Goal: Task Accomplishment & Management: Manage account settings

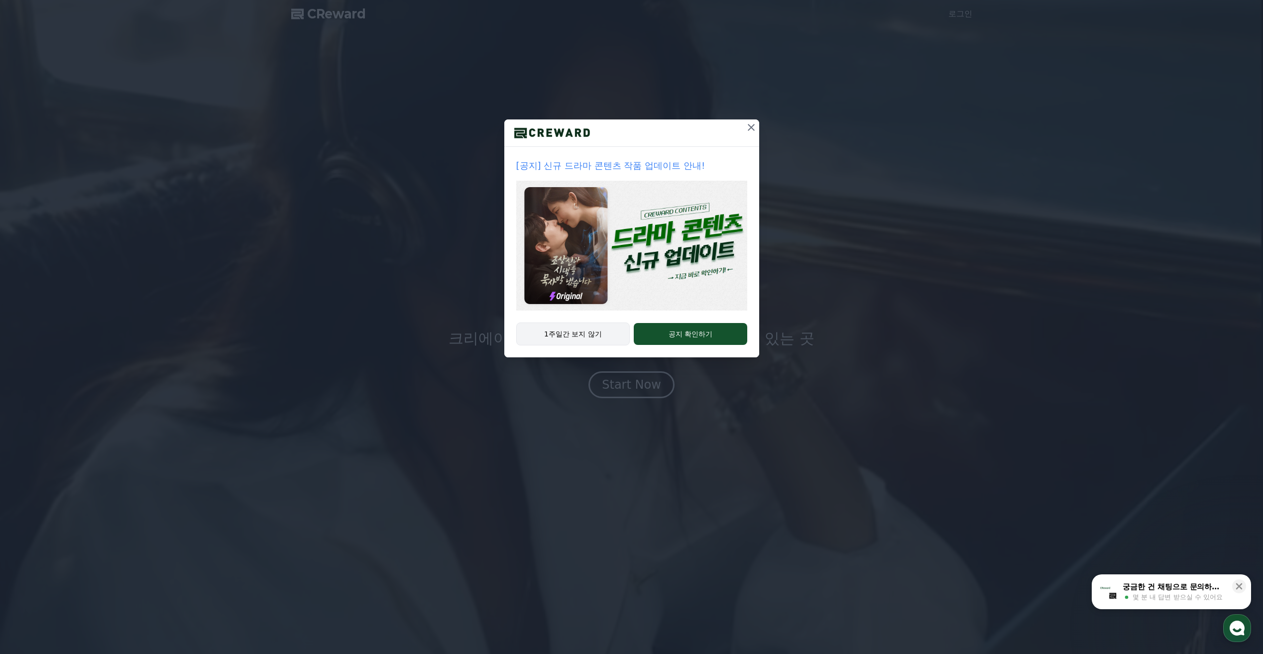
click at [598, 335] on button "1주일간 보지 않기" at bounding box center [573, 334] width 114 height 23
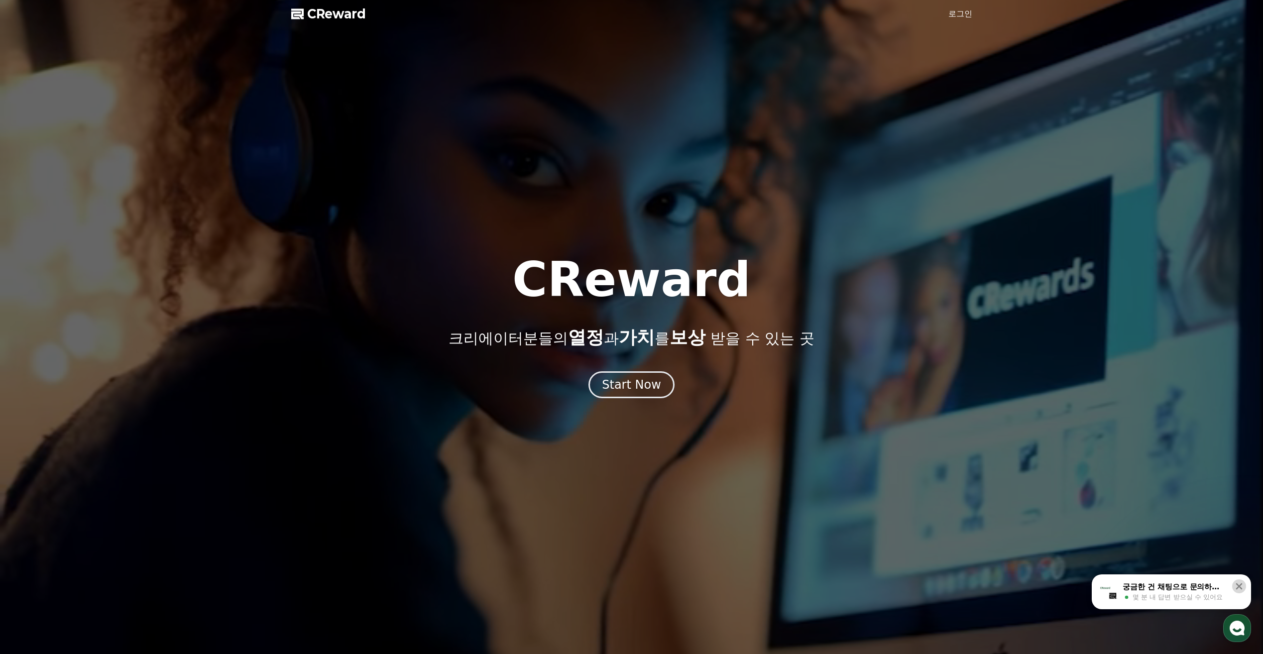
click at [1240, 583] on icon at bounding box center [1239, 586] width 10 height 10
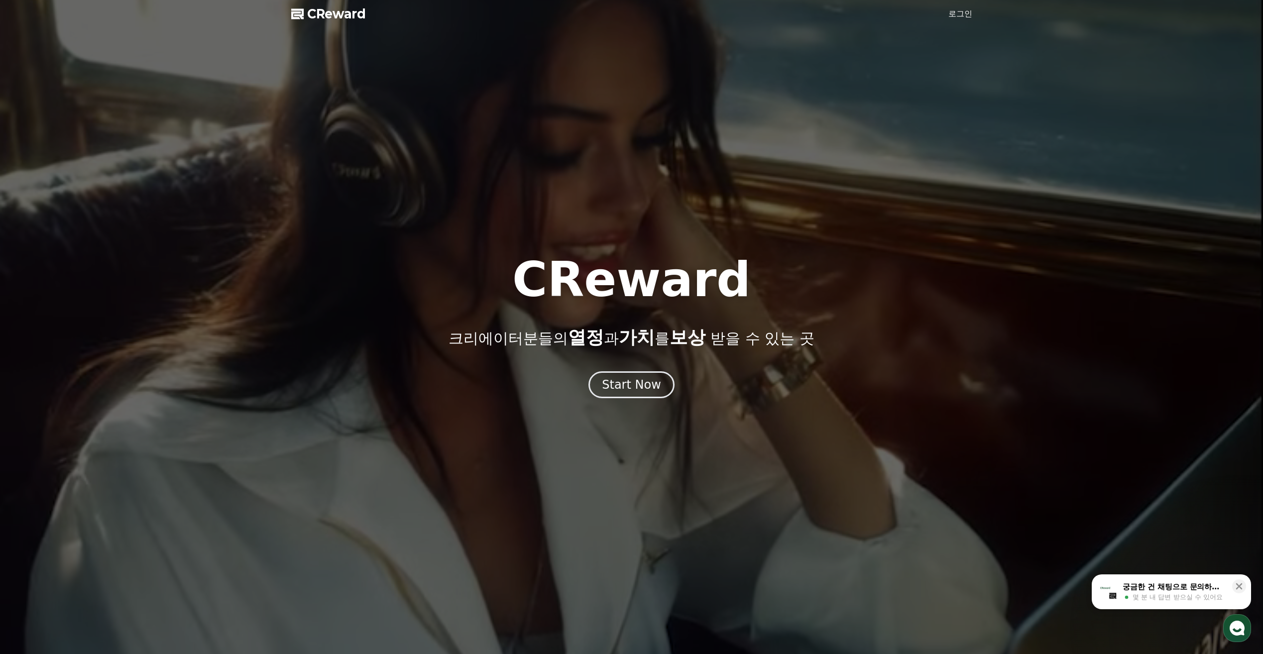
click at [970, 10] on link "로그인" at bounding box center [960, 14] width 24 height 12
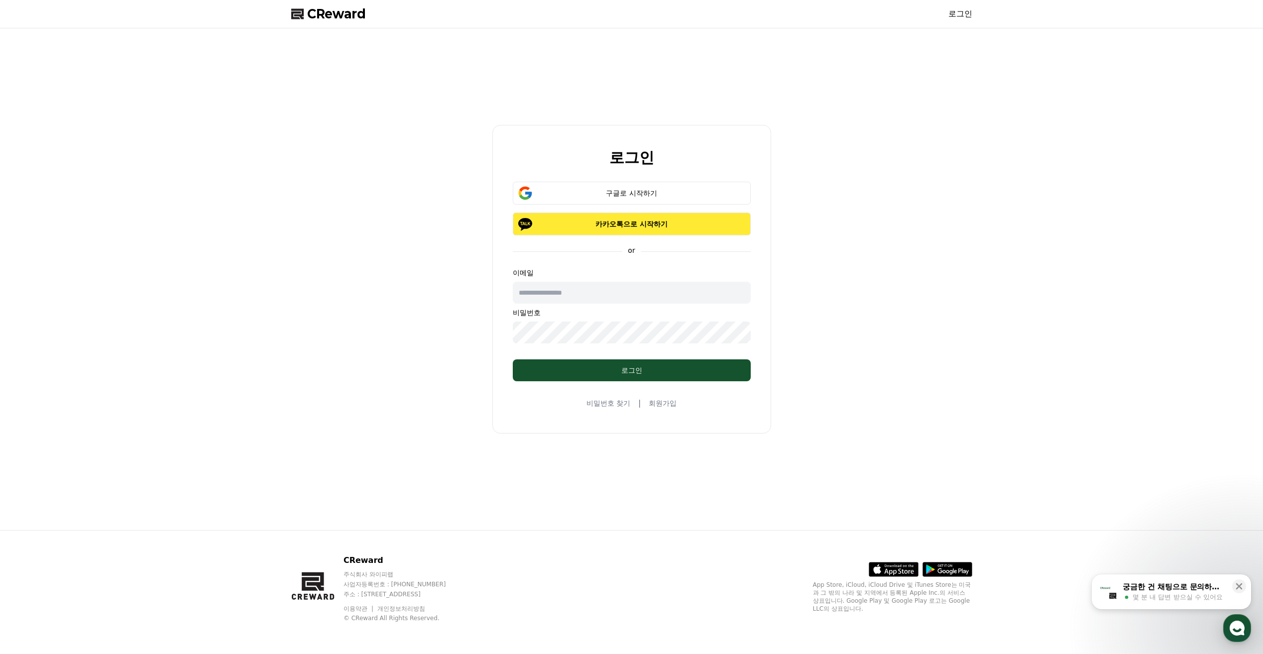
click at [612, 220] on p "카카오톡으로 시작하기" at bounding box center [631, 224] width 209 height 10
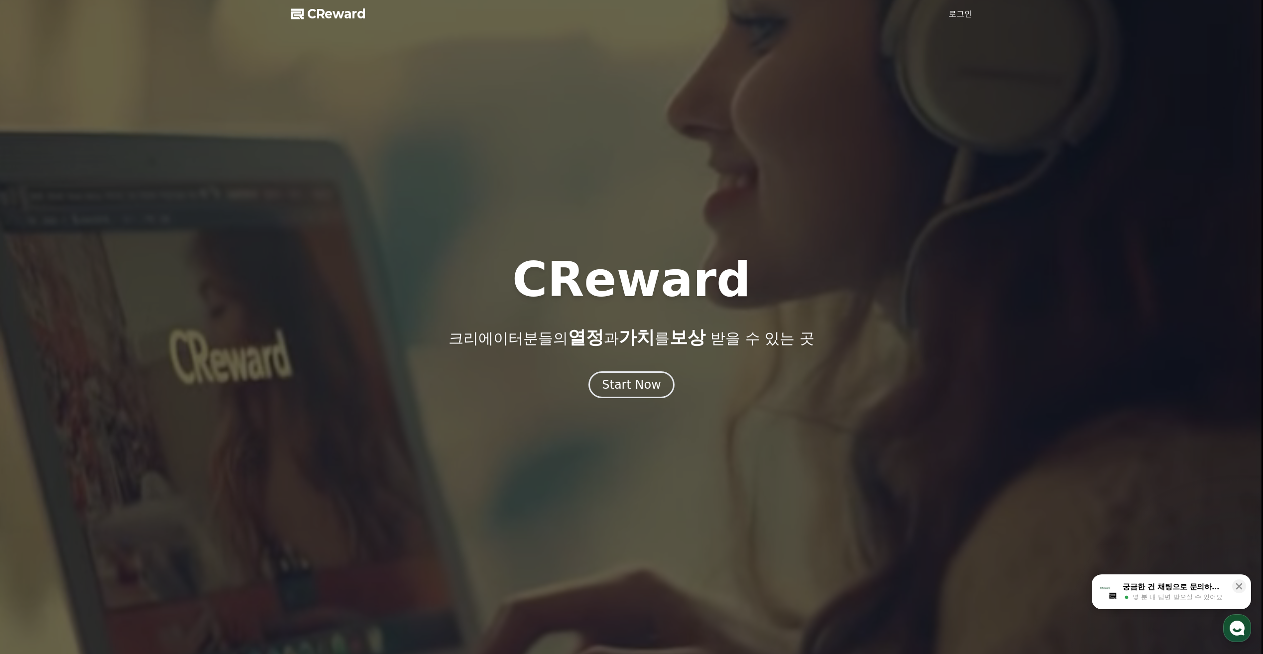
click at [956, 15] on link "로그인" at bounding box center [960, 14] width 24 height 12
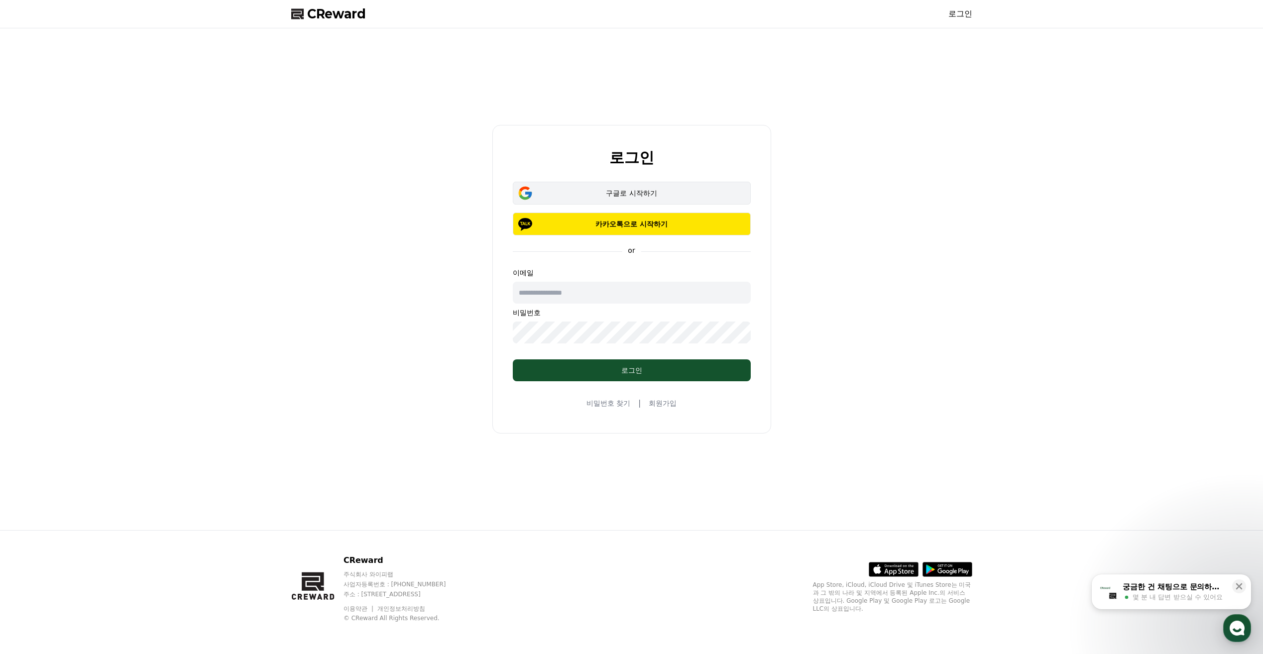
click at [635, 188] on button "구글로 시작하기" at bounding box center [632, 193] width 238 height 23
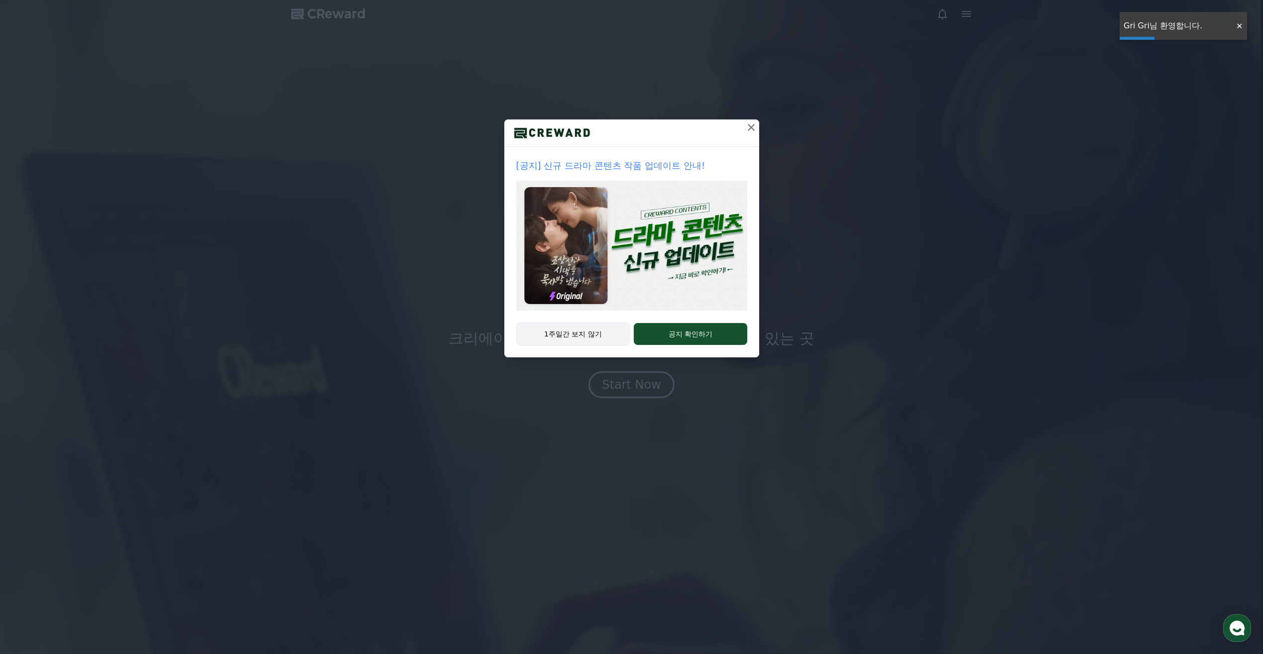
click at [595, 335] on button "1주일간 보지 않기" at bounding box center [573, 334] width 114 height 23
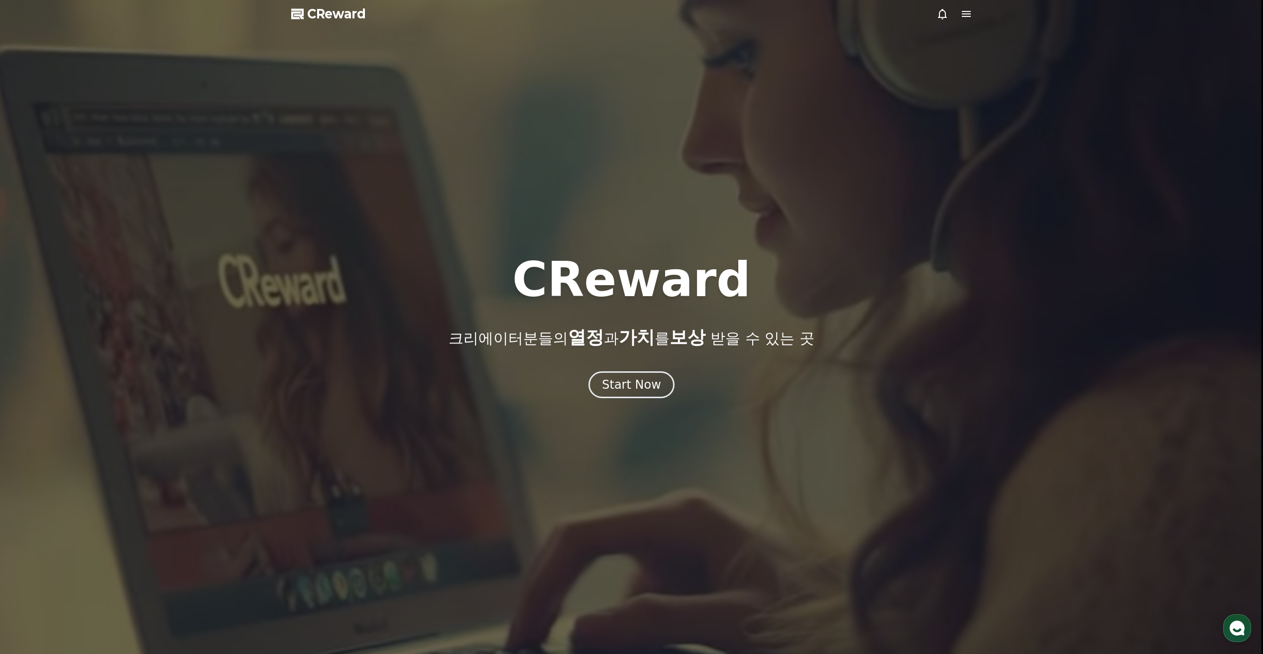
click at [352, 15] on span "CReward" at bounding box center [336, 14] width 59 height 16
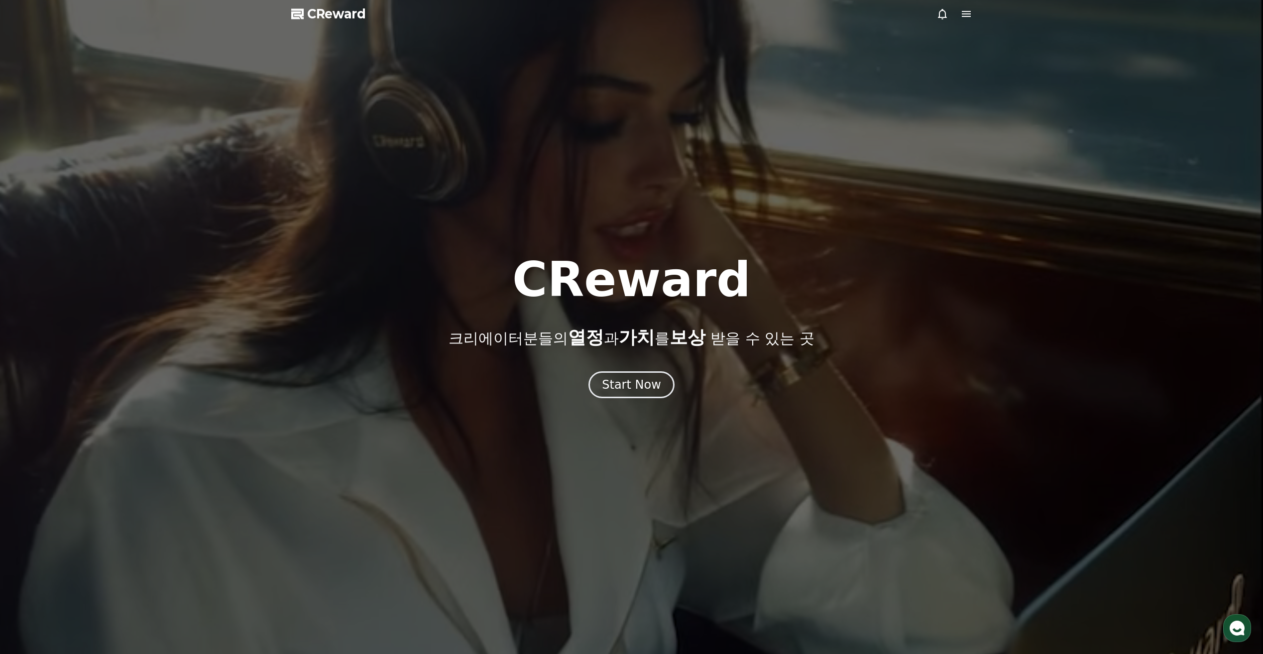
click at [962, 13] on icon at bounding box center [966, 14] width 12 height 12
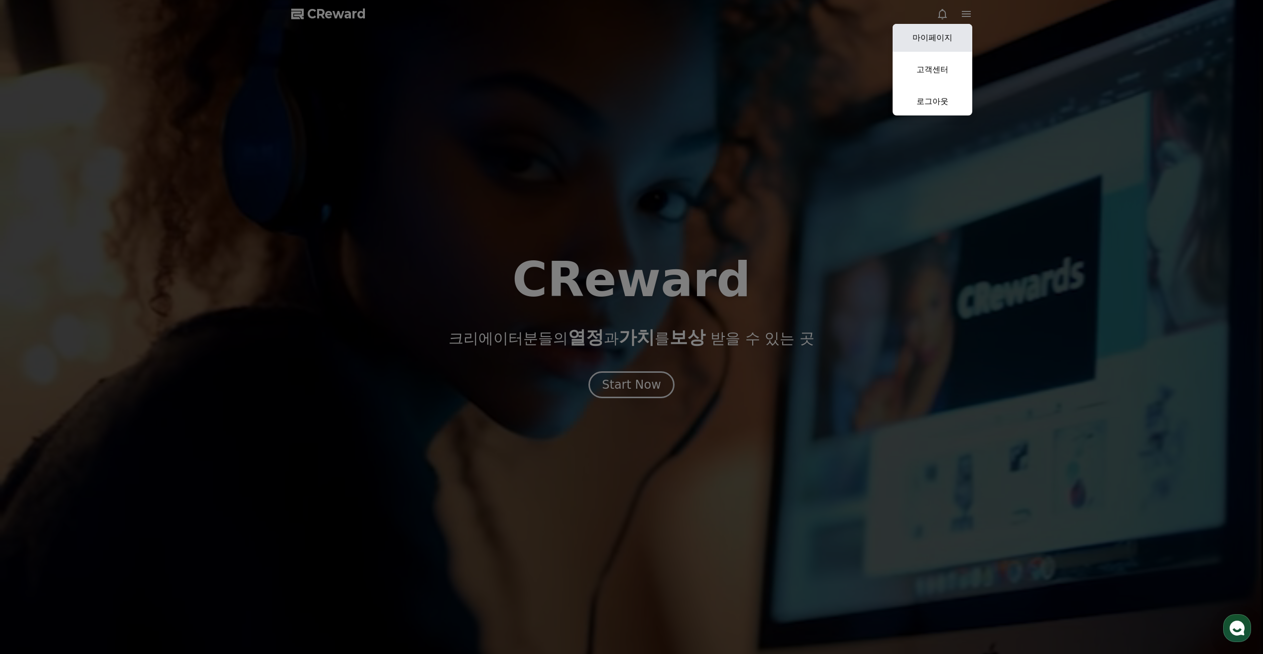
click at [947, 37] on link "마이페이지" at bounding box center [932, 38] width 80 height 28
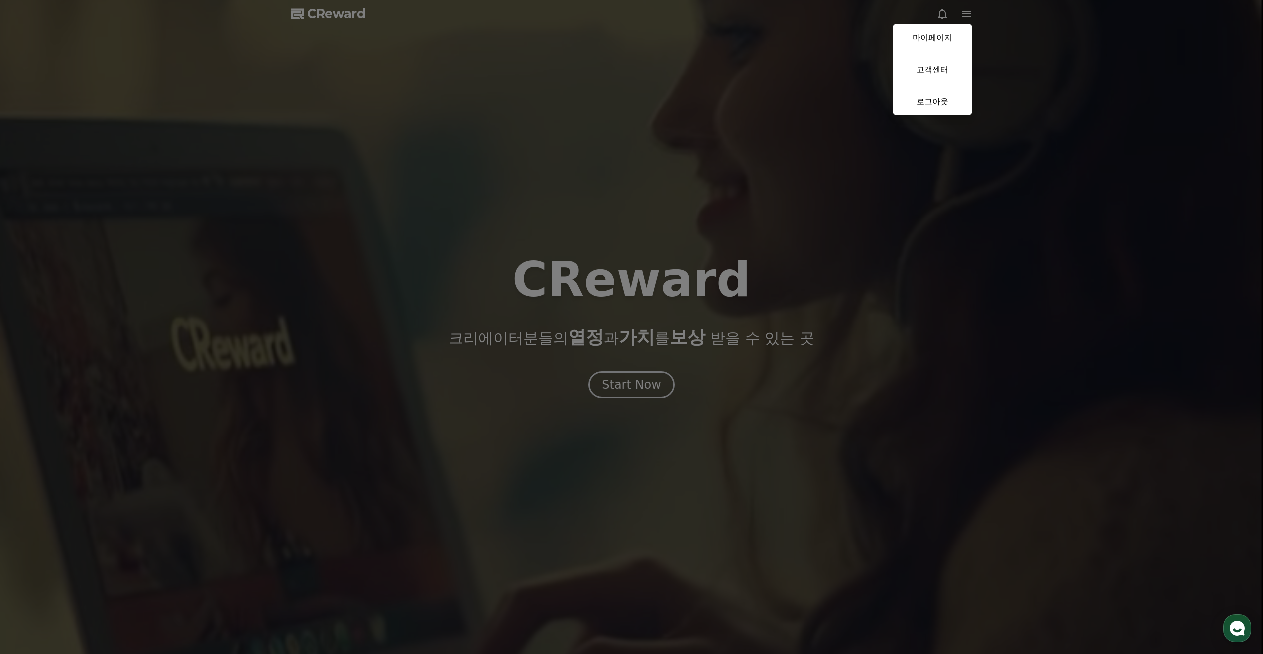
select select "**********"
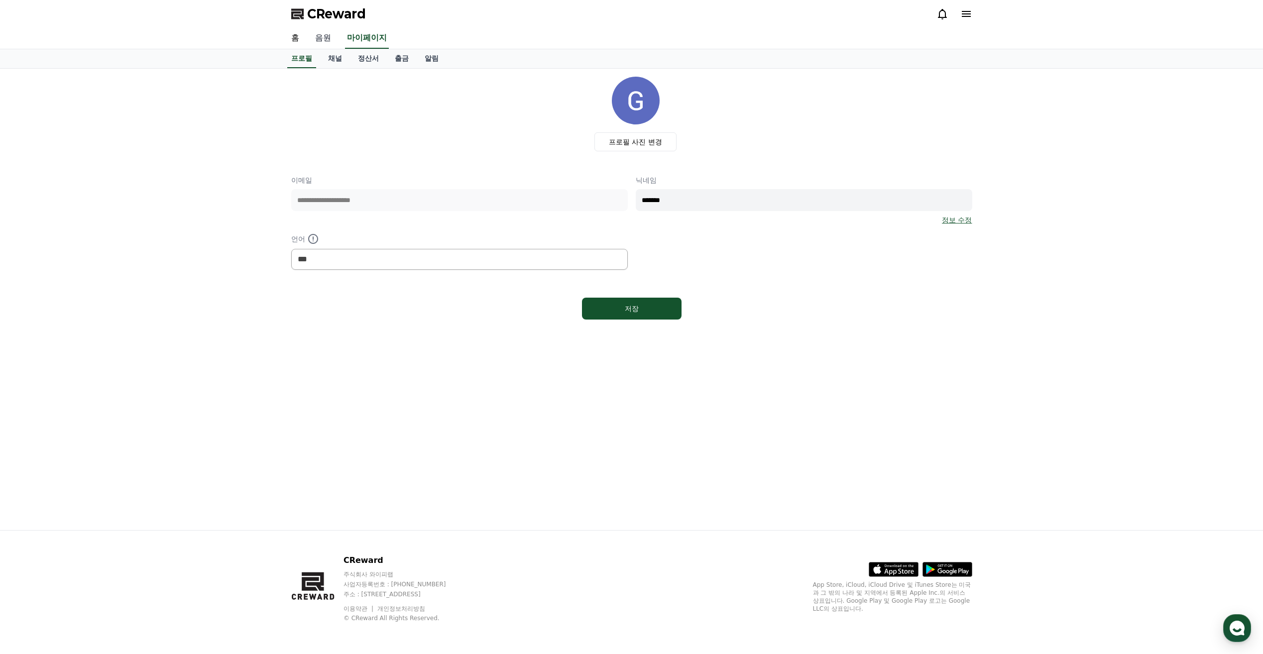
click at [322, 38] on link "음원" at bounding box center [323, 38] width 32 height 21
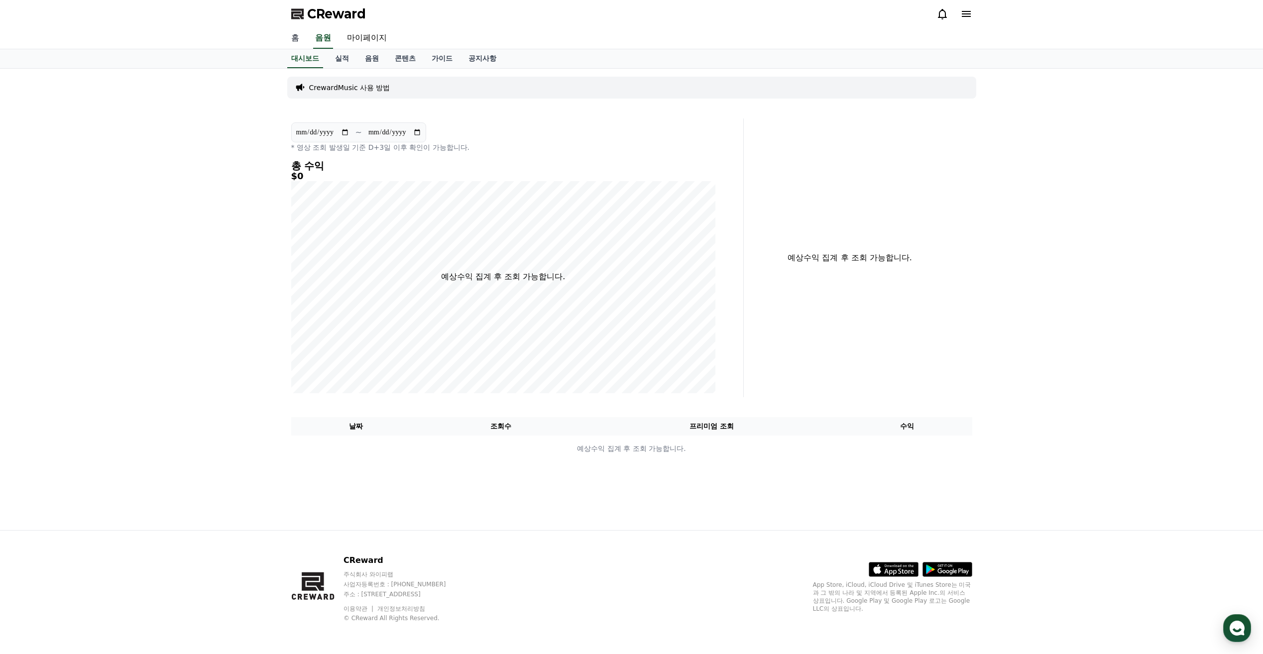
click at [290, 34] on link "홈" at bounding box center [295, 38] width 24 height 21
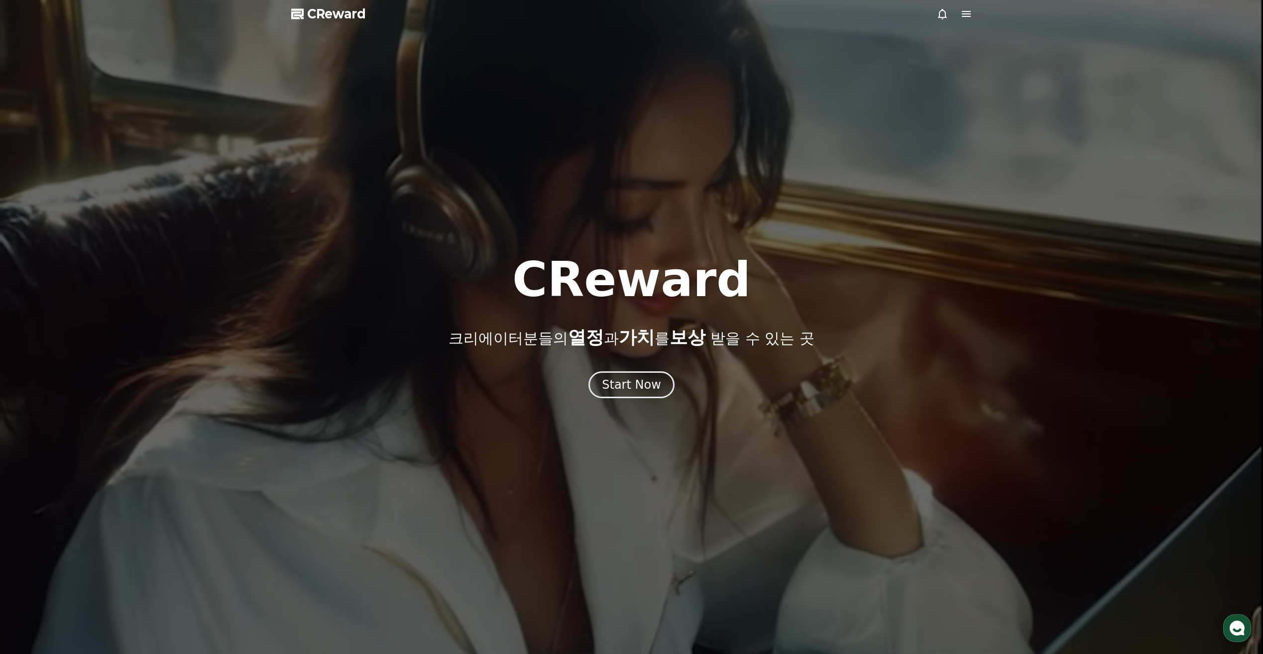
click at [344, 13] on span "CReward" at bounding box center [336, 14] width 59 height 16
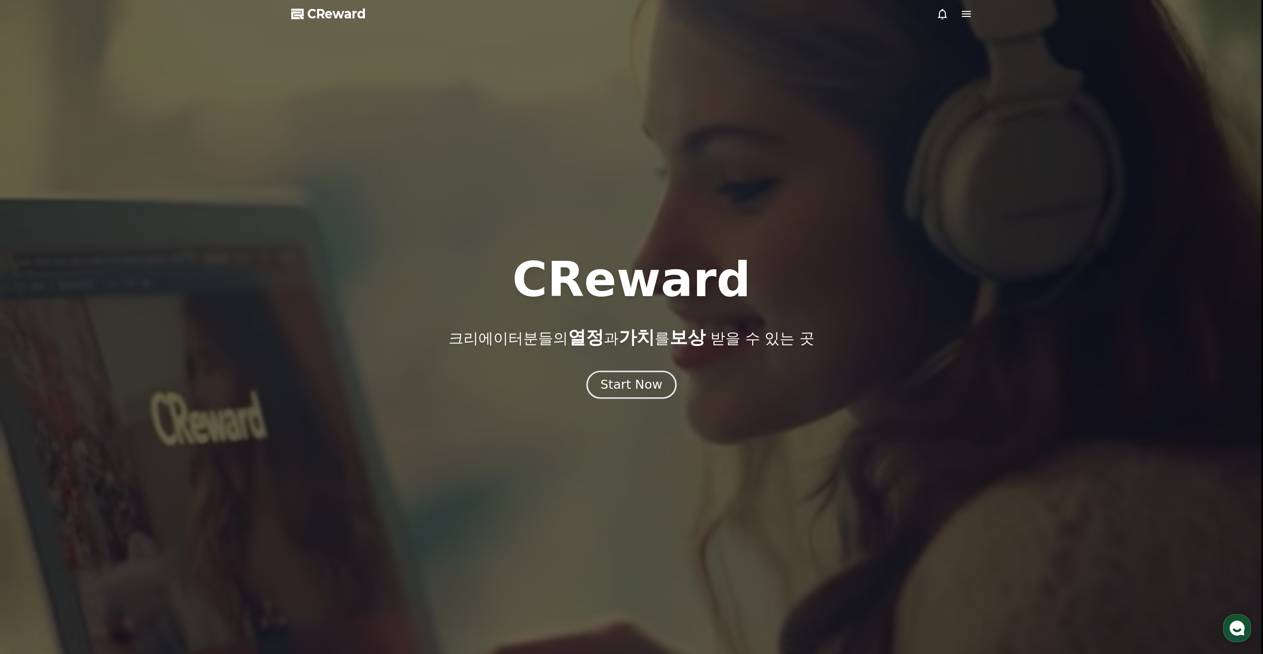
click at [634, 385] on div "Start Now" at bounding box center [631, 384] width 62 height 17
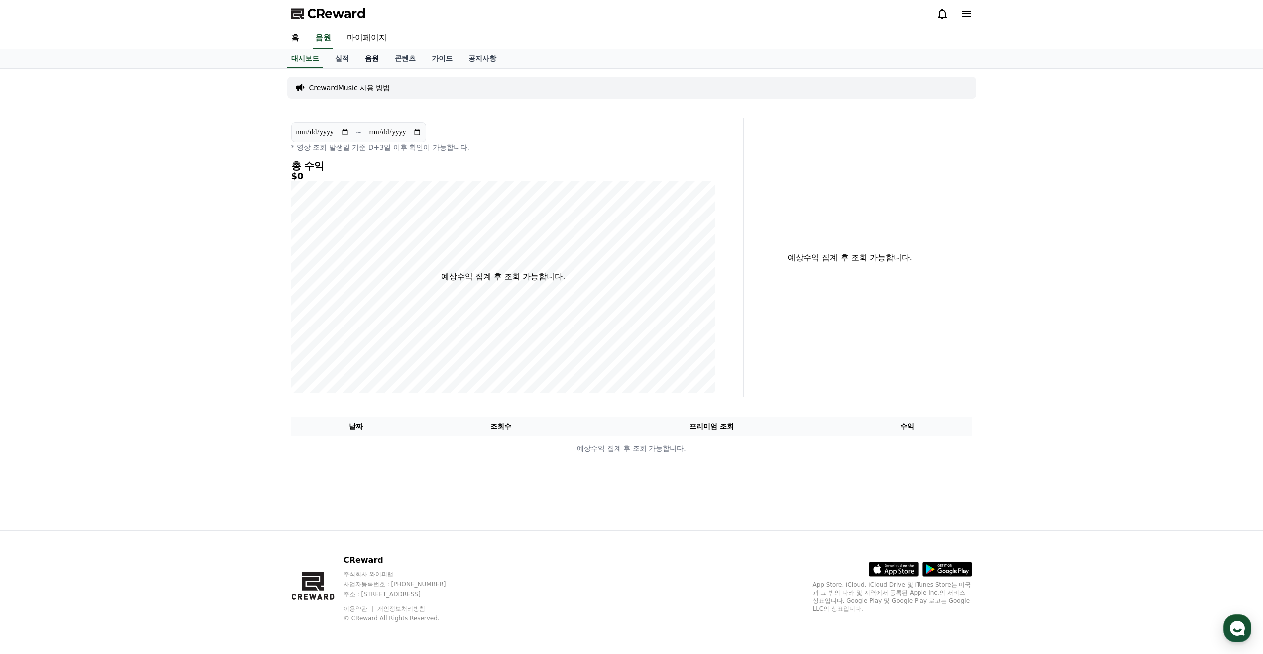
click at [382, 58] on link "음원" at bounding box center [372, 58] width 30 height 19
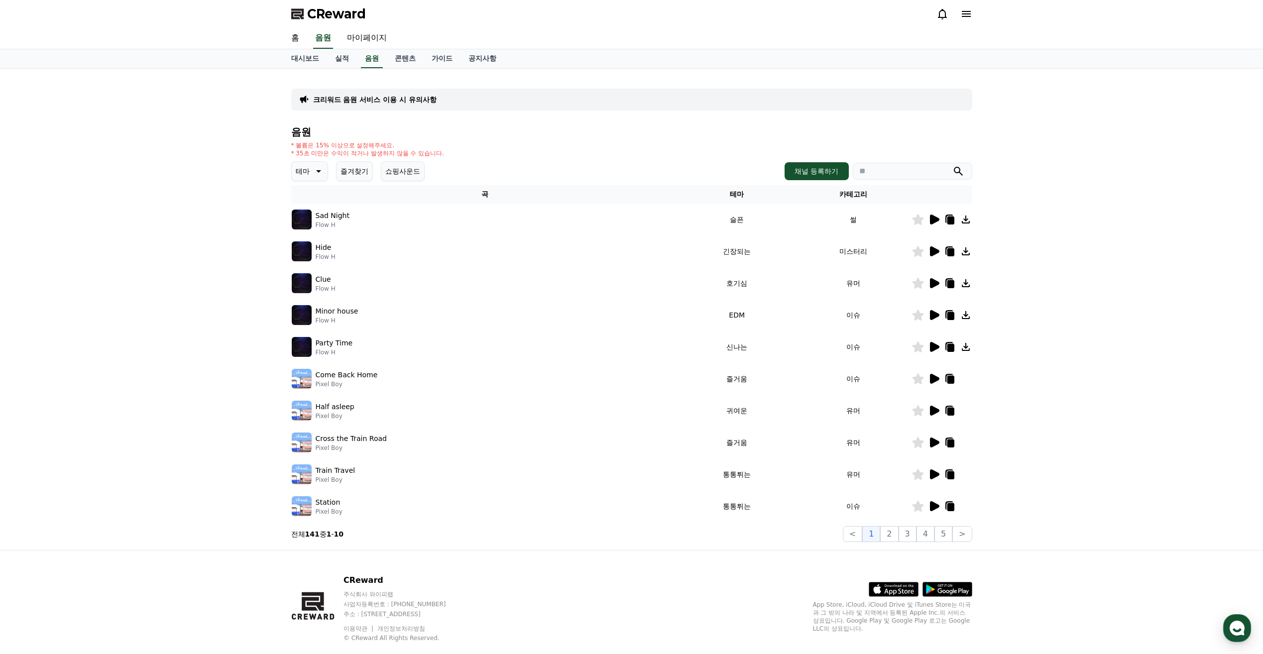
click at [937, 219] on icon at bounding box center [934, 220] width 9 height 10
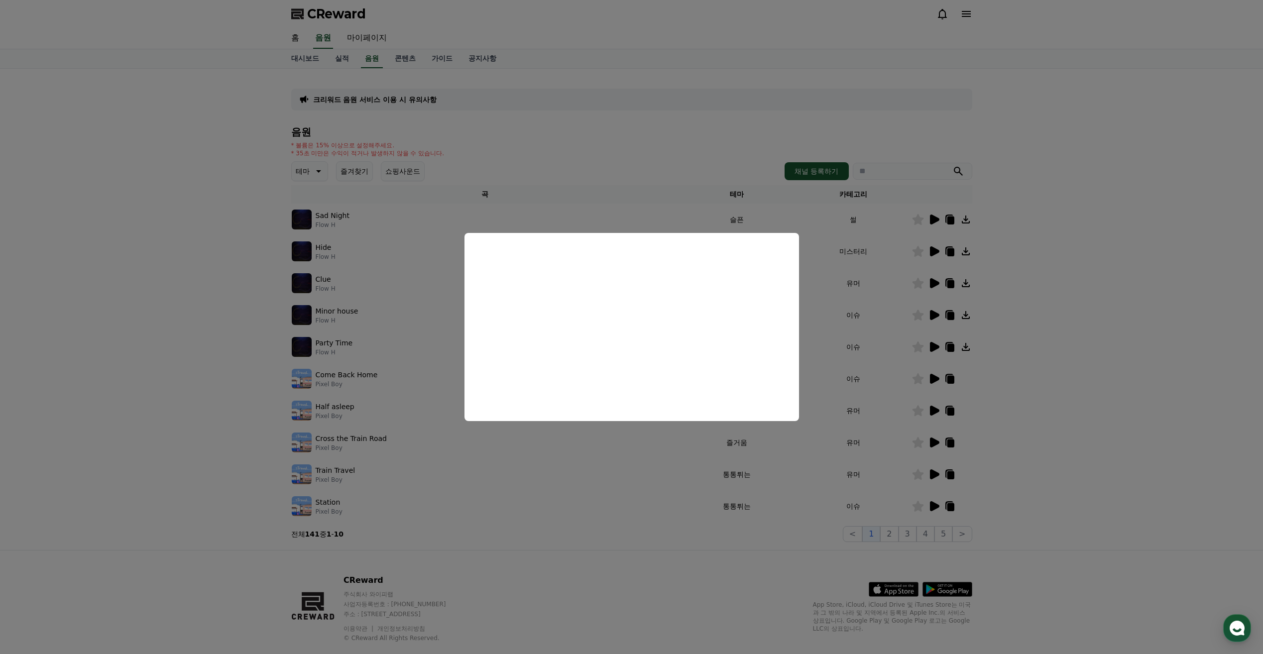
click at [635, 147] on button "close modal" at bounding box center [631, 327] width 1263 height 654
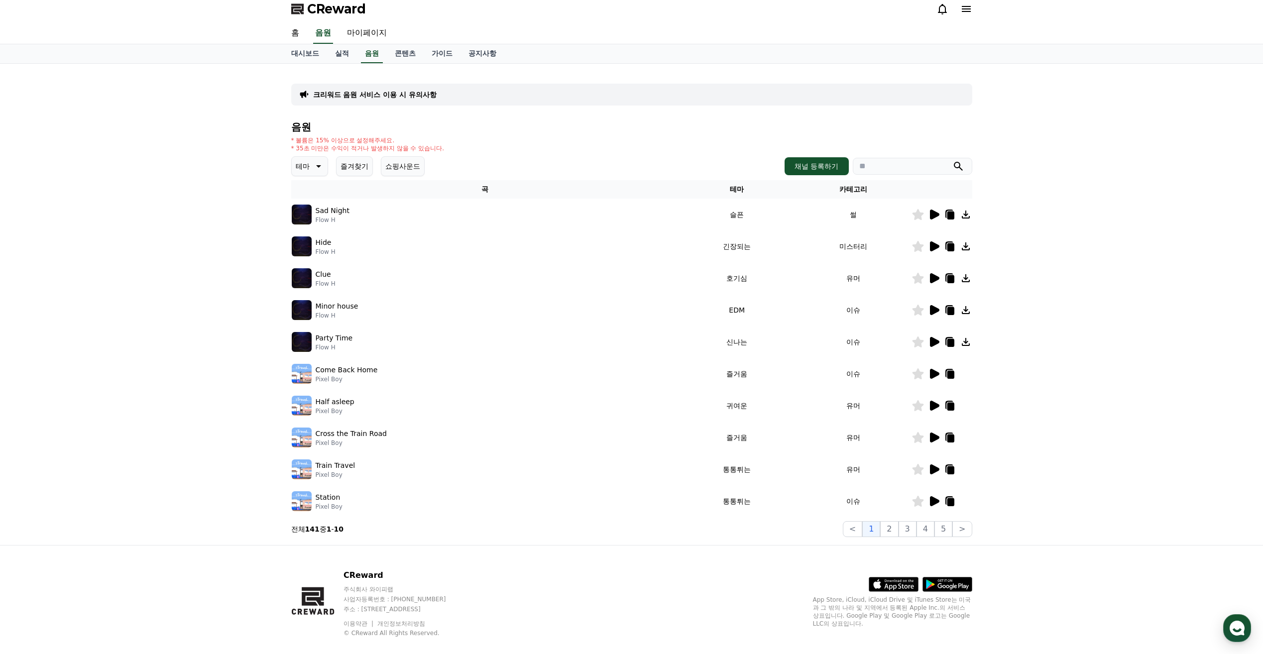
scroll to position [20, 0]
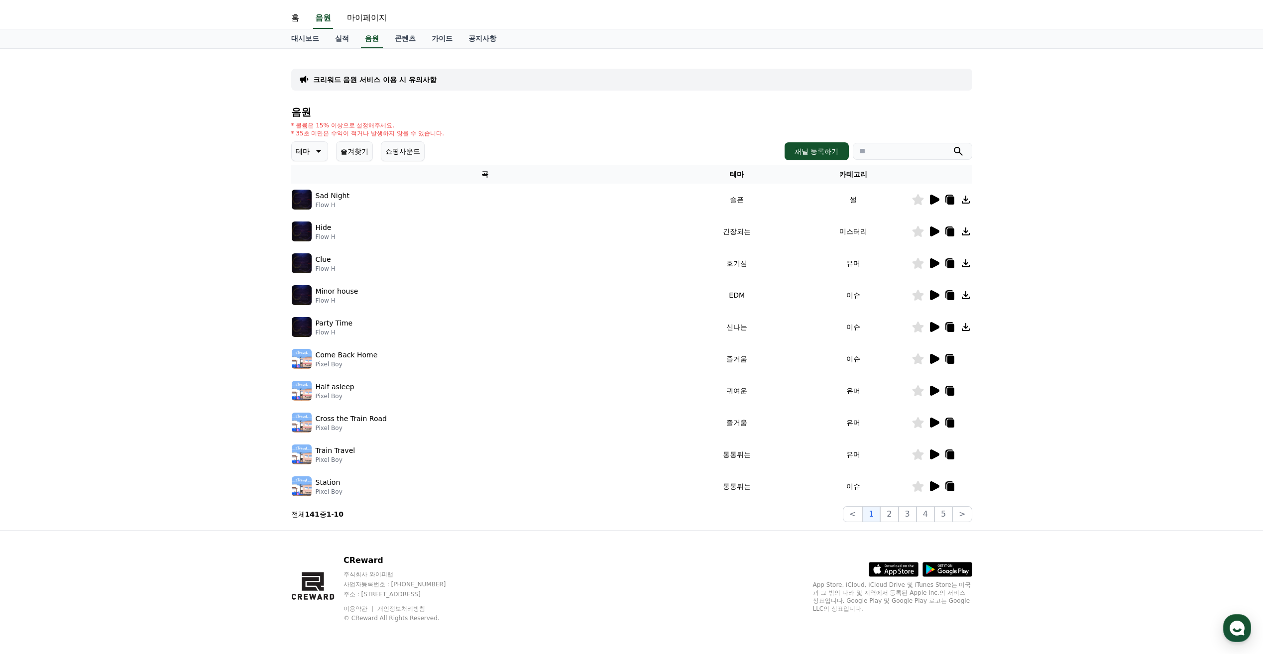
click at [935, 290] on icon at bounding box center [934, 295] width 12 height 12
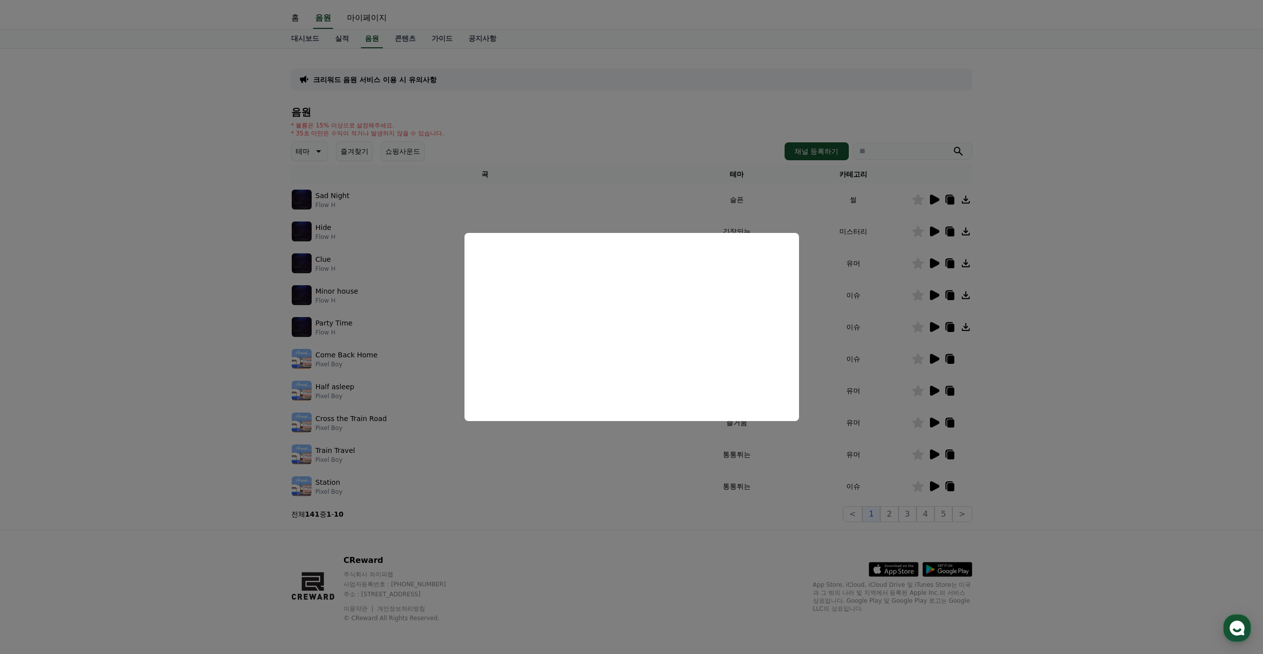
scroll to position [0, 0]
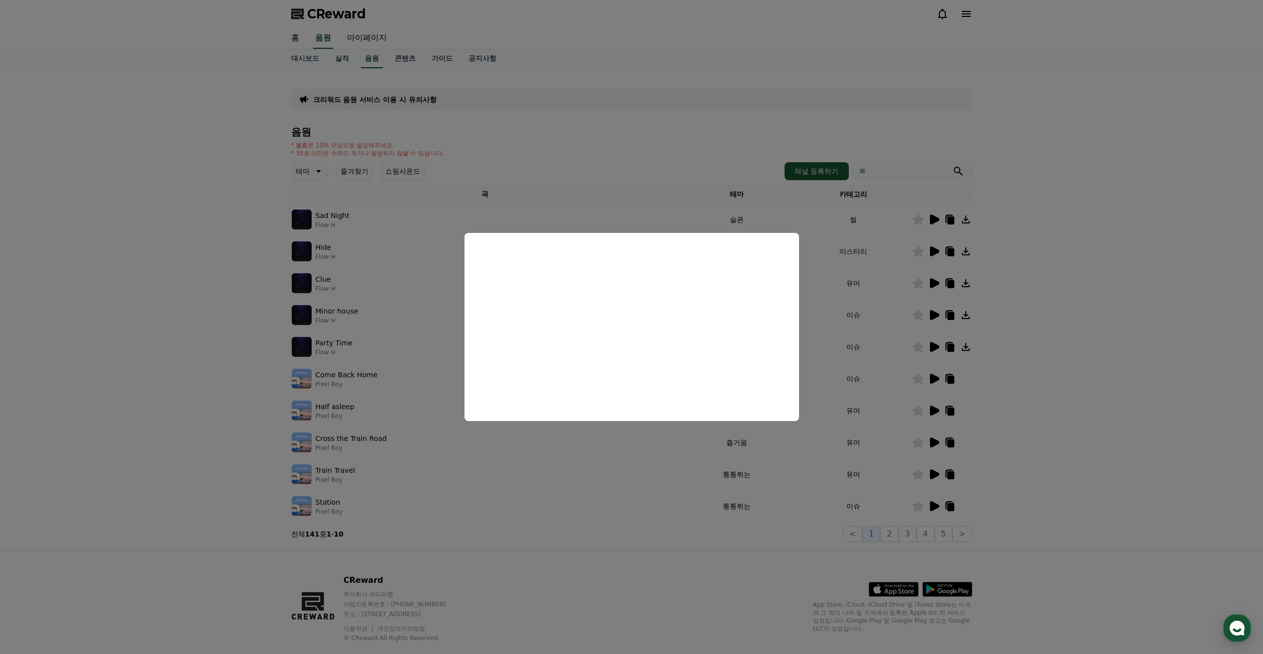
click at [653, 128] on button "close modal" at bounding box center [631, 327] width 1263 height 654
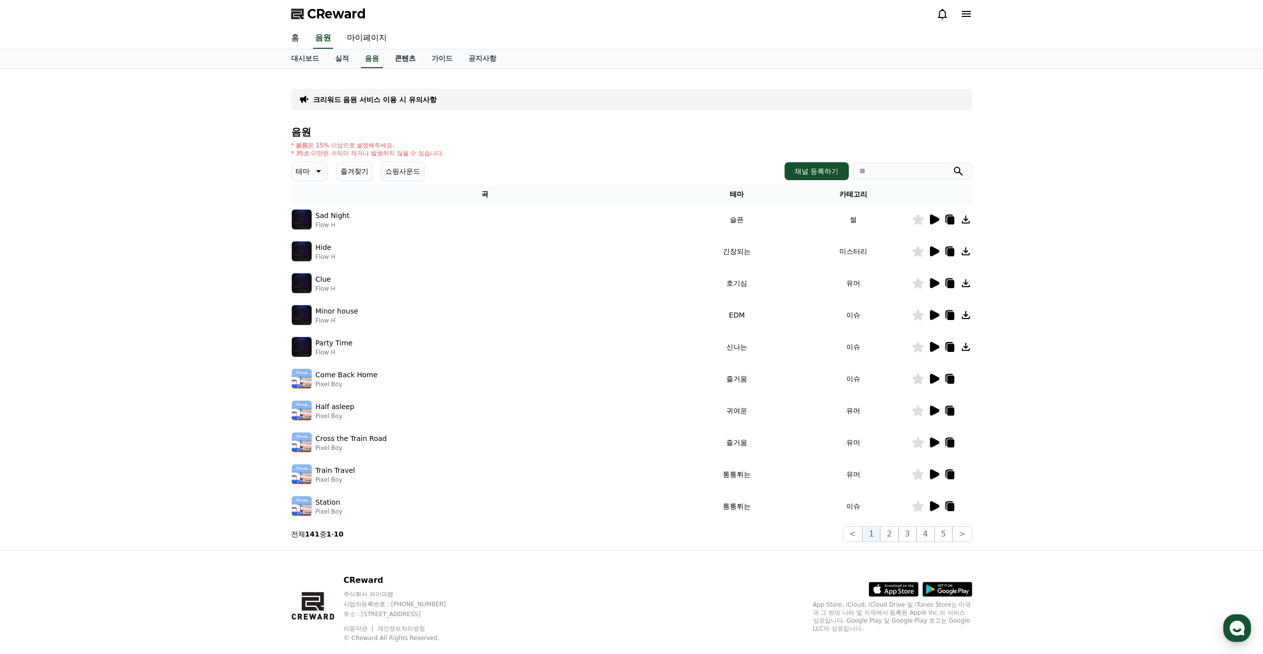
click at [397, 66] on link "콘텐츠" at bounding box center [405, 58] width 37 height 19
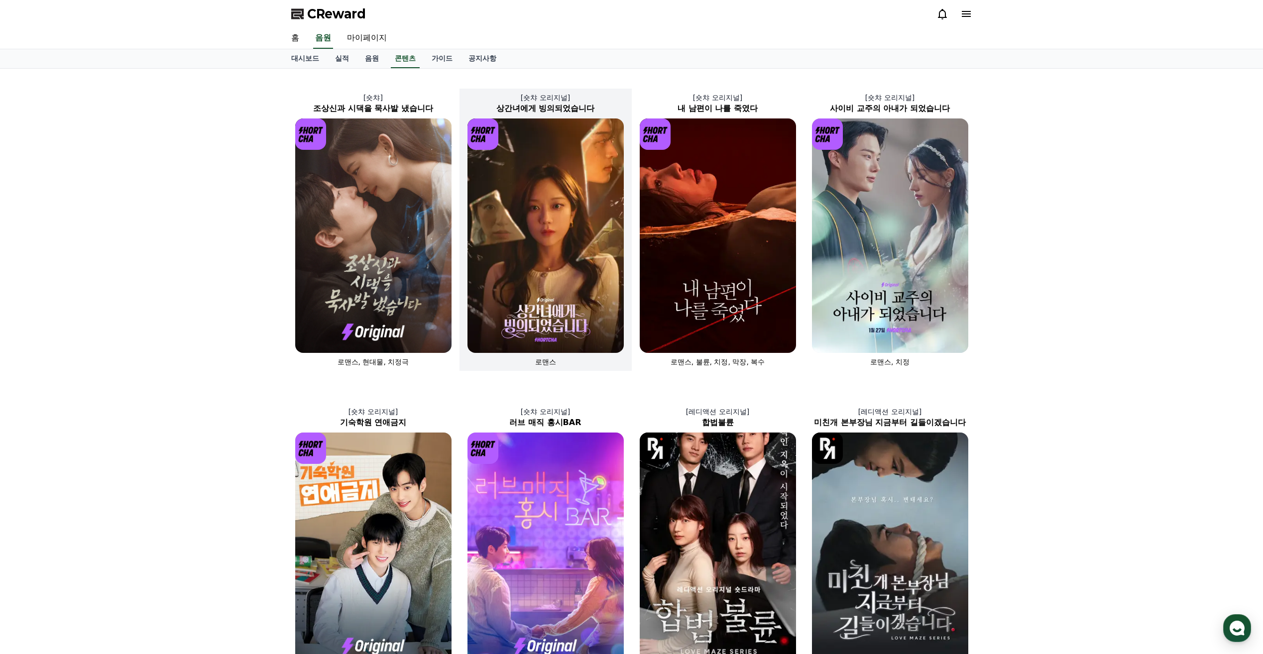
click at [561, 254] on img at bounding box center [545, 235] width 156 height 234
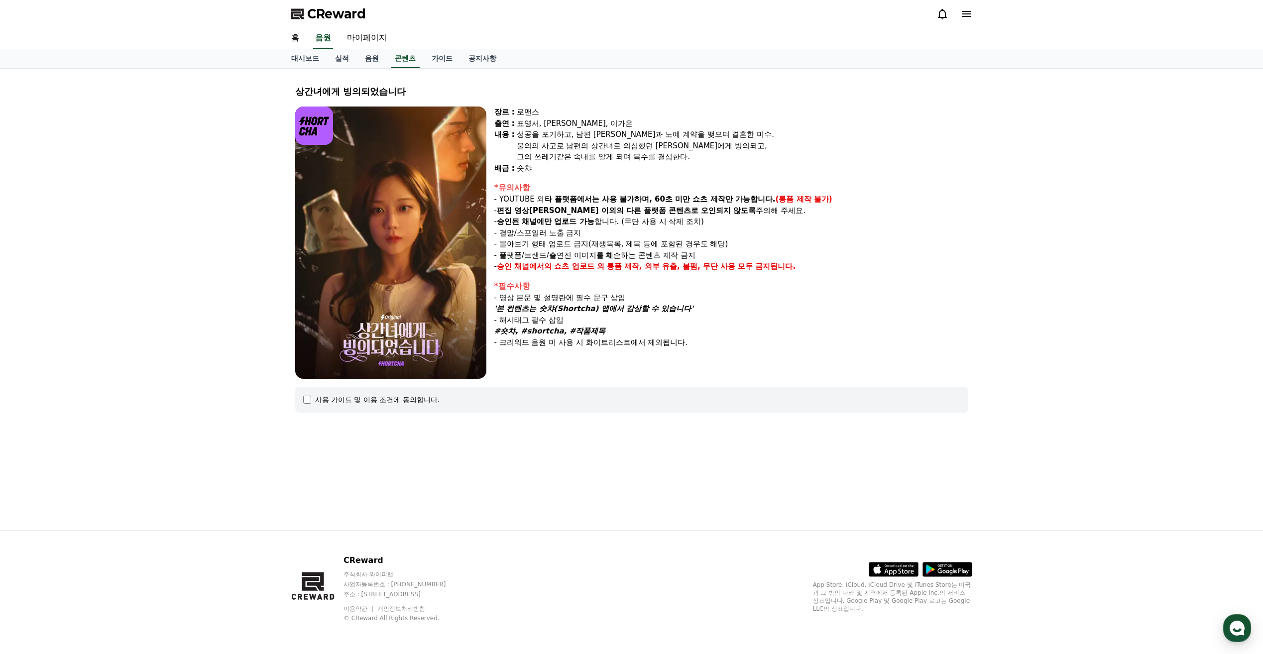
click at [394, 244] on img at bounding box center [390, 243] width 191 height 272
click at [438, 61] on link "가이드" at bounding box center [442, 58] width 37 height 19
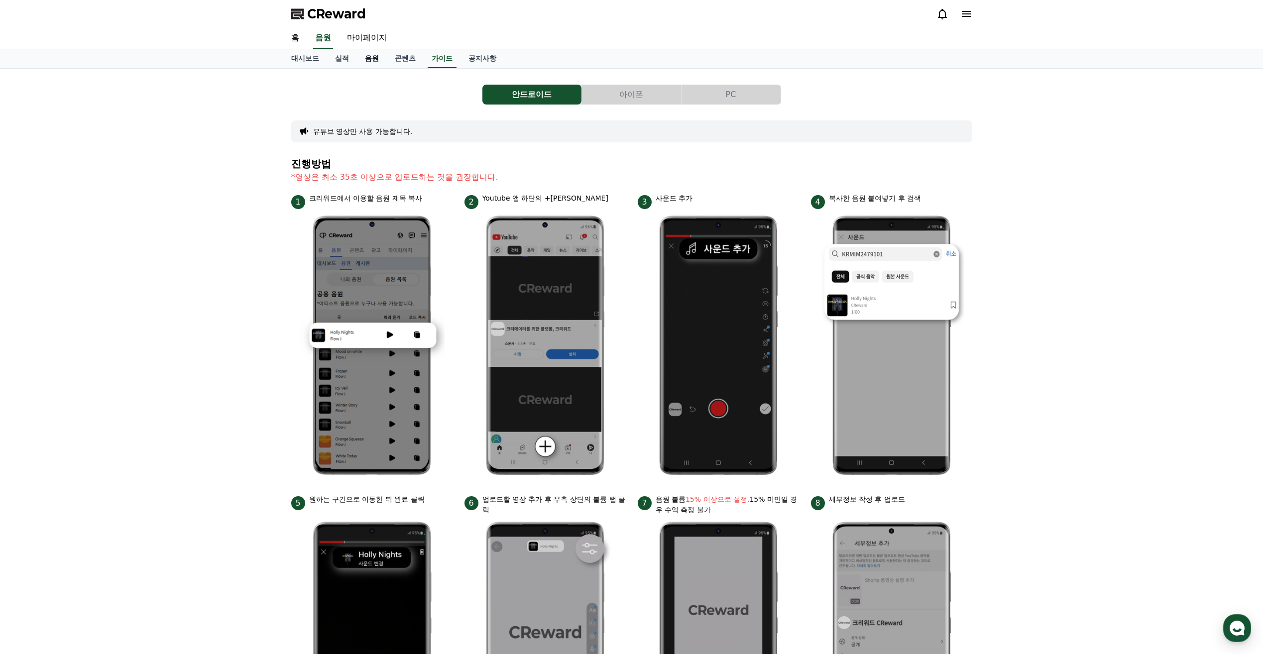
click at [369, 60] on link "음원" at bounding box center [372, 58] width 30 height 19
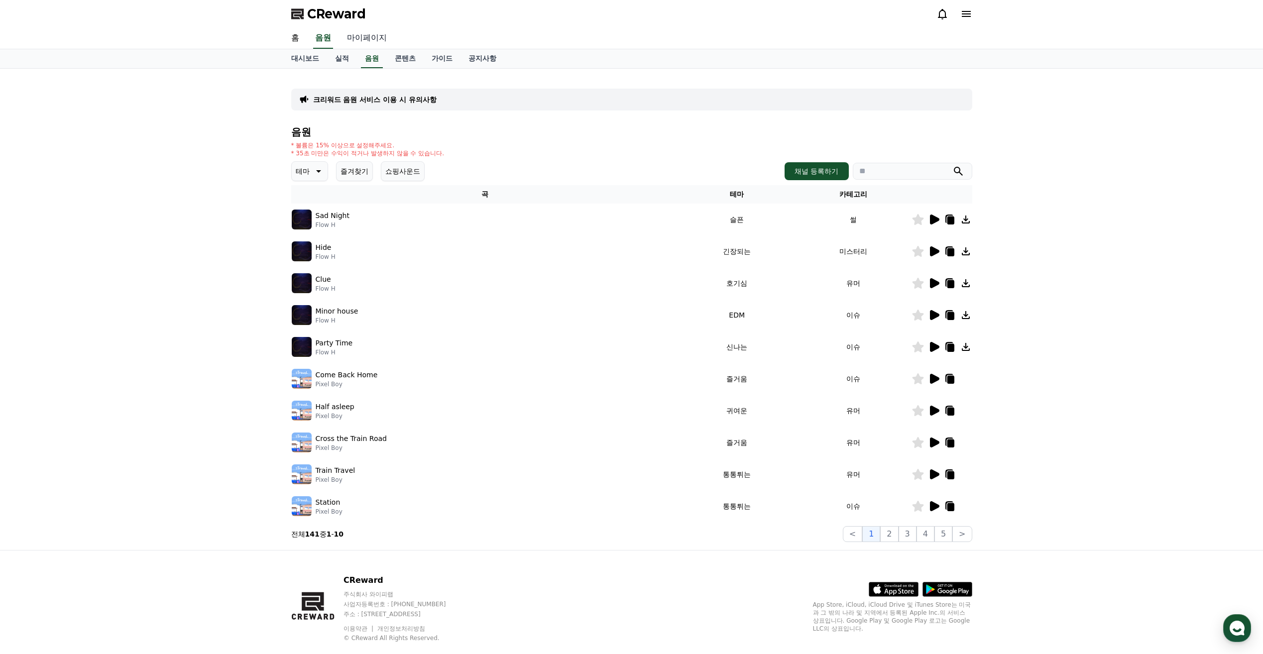
click at [388, 35] on link "마이페이지" at bounding box center [367, 38] width 56 height 21
select select "**********"
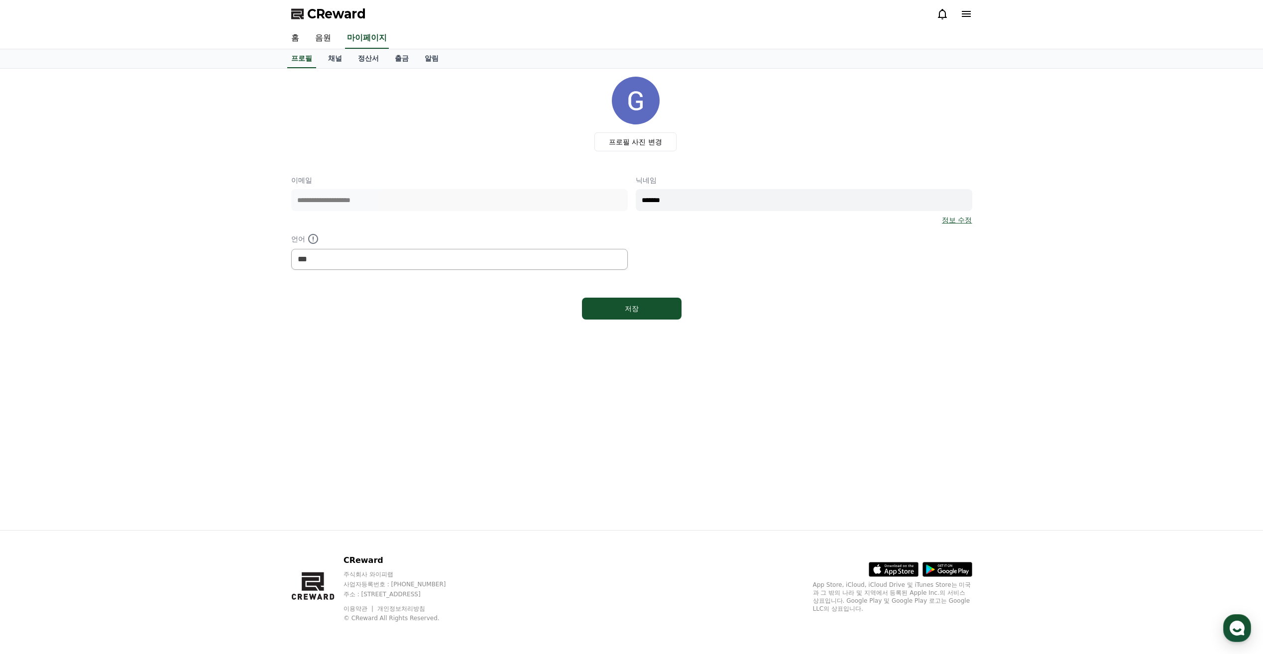
click at [579, 203] on div "**********" at bounding box center [631, 222] width 681 height 95
type input "**"
click at [957, 222] on link "정보 수정" at bounding box center [957, 220] width 30 height 10
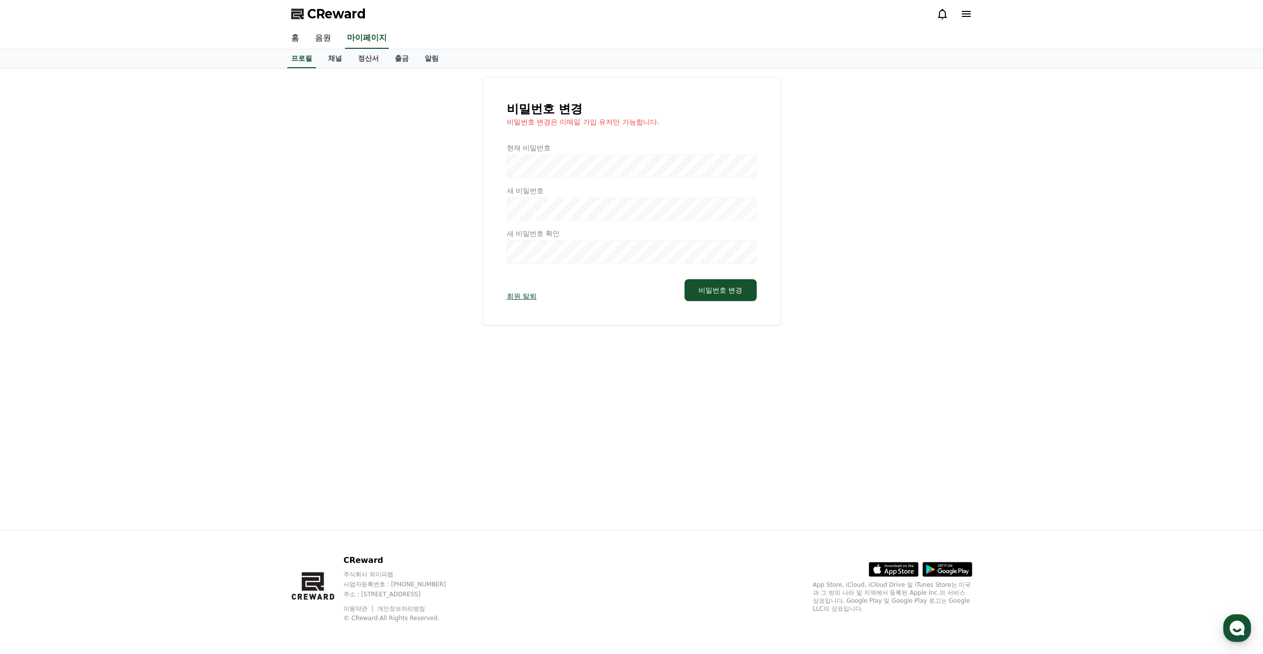
click at [695, 167] on div at bounding box center [632, 203] width 250 height 120
click at [697, 160] on div at bounding box center [632, 203] width 250 height 120
click at [540, 250] on div at bounding box center [632, 203] width 250 height 120
click at [514, 190] on div at bounding box center [632, 203] width 250 height 120
click at [302, 59] on link "프로필" at bounding box center [301, 58] width 29 height 19
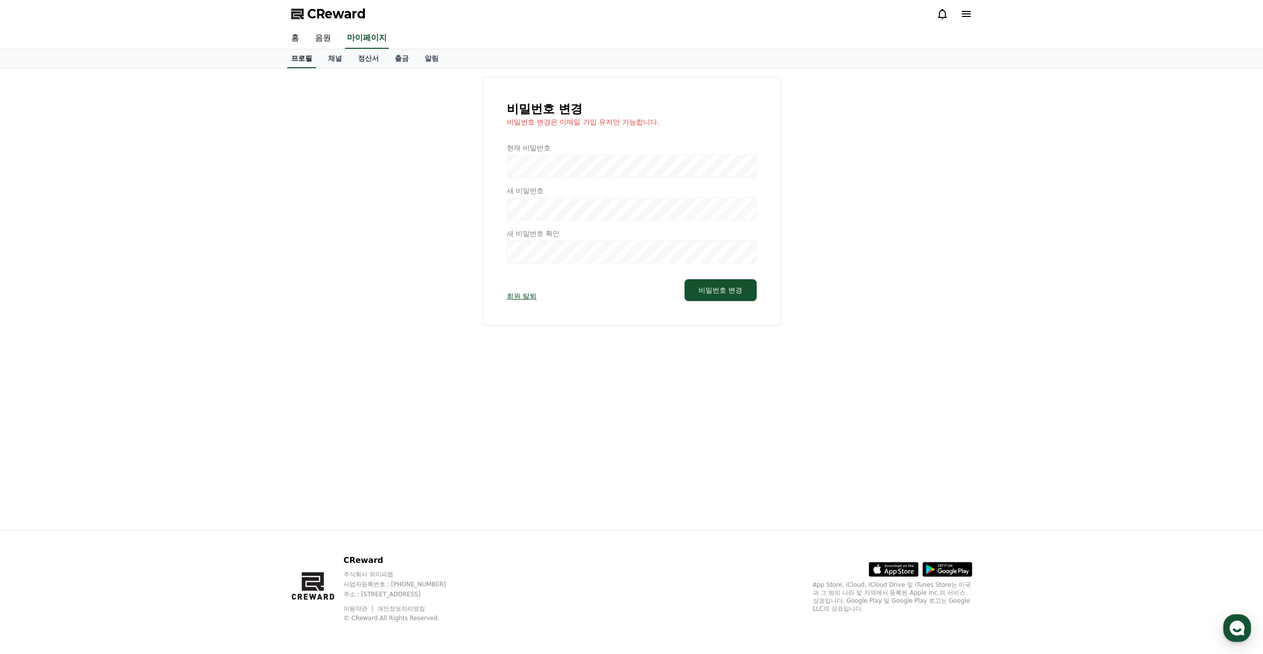
select select "**********"
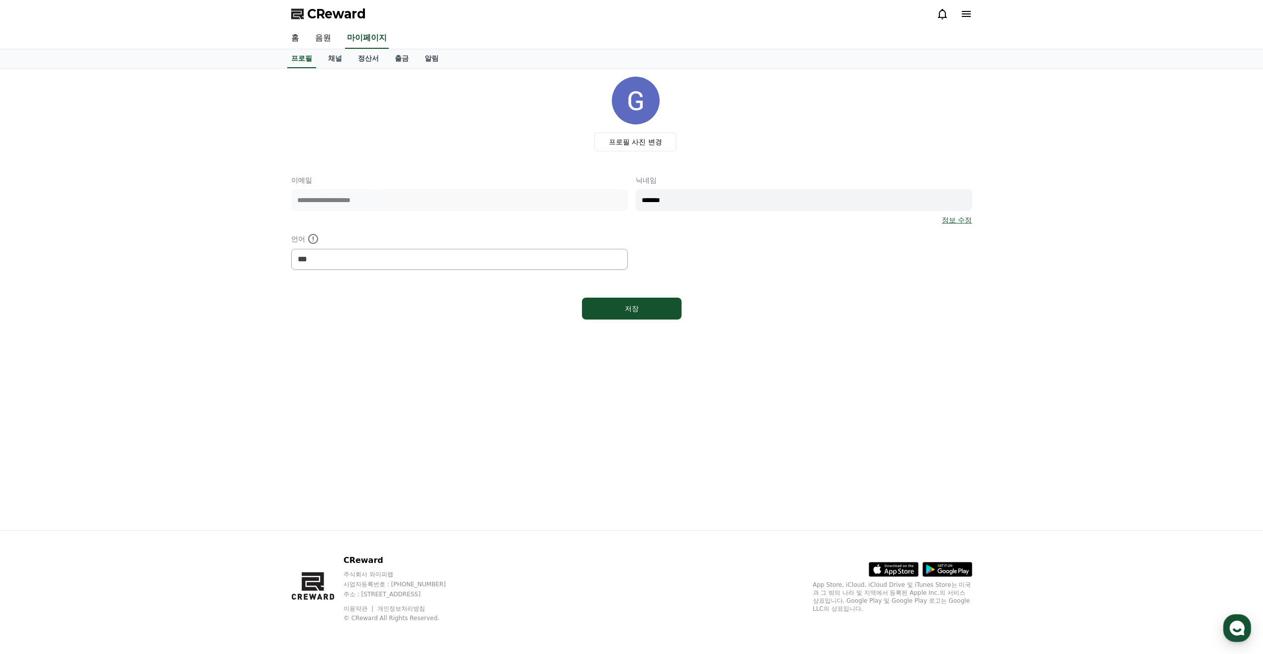
click at [673, 200] on input "*******" at bounding box center [804, 200] width 336 height 22
click at [331, 35] on link "음원" at bounding box center [323, 38] width 32 height 21
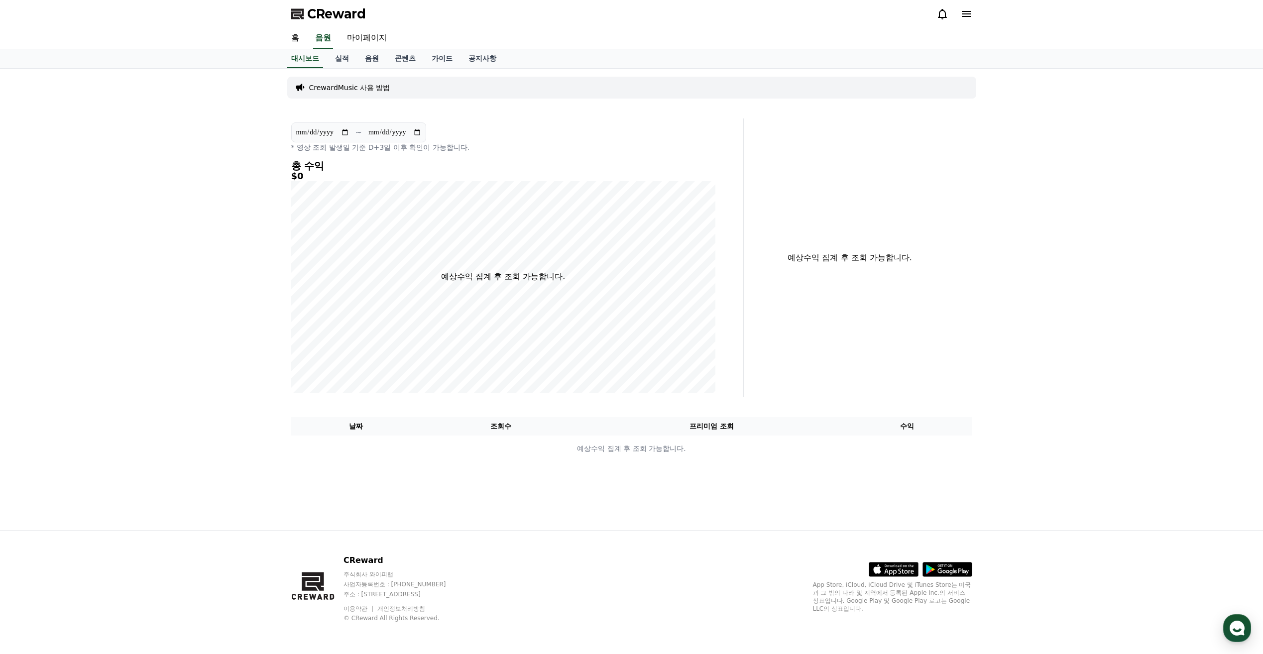
click at [345, 11] on span "CReward" at bounding box center [336, 14] width 59 height 16
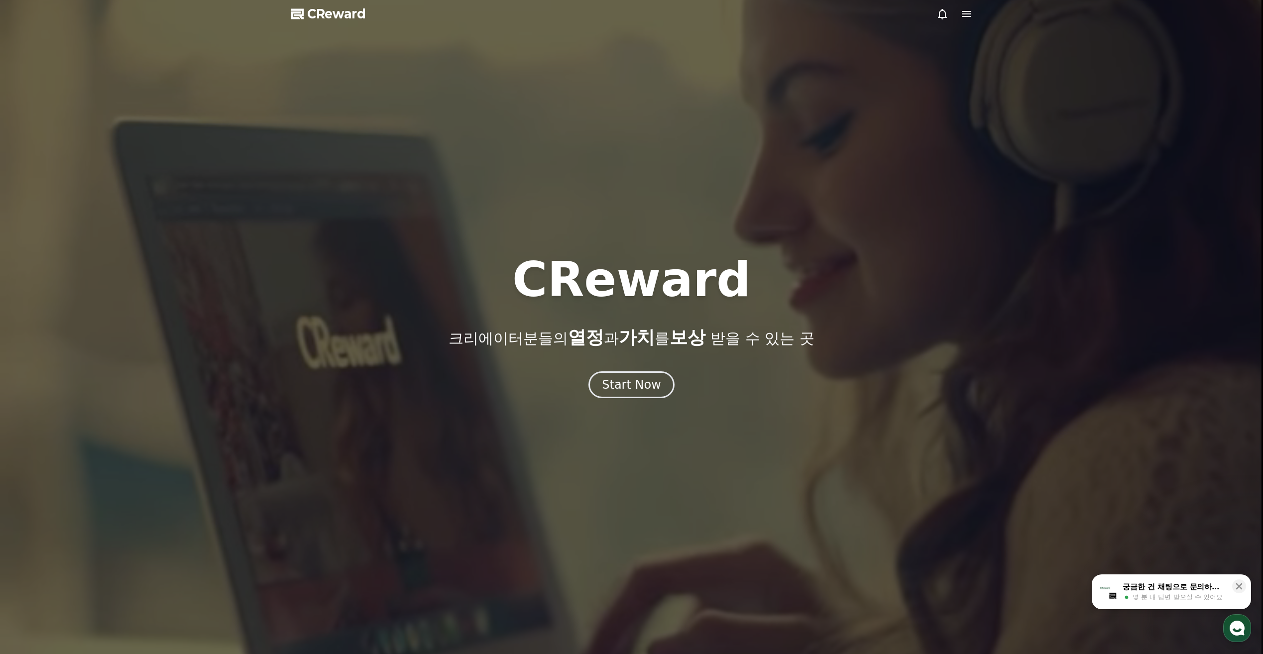
click at [967, 17] on icon at bounding box center [966, 14] width 9 height 6
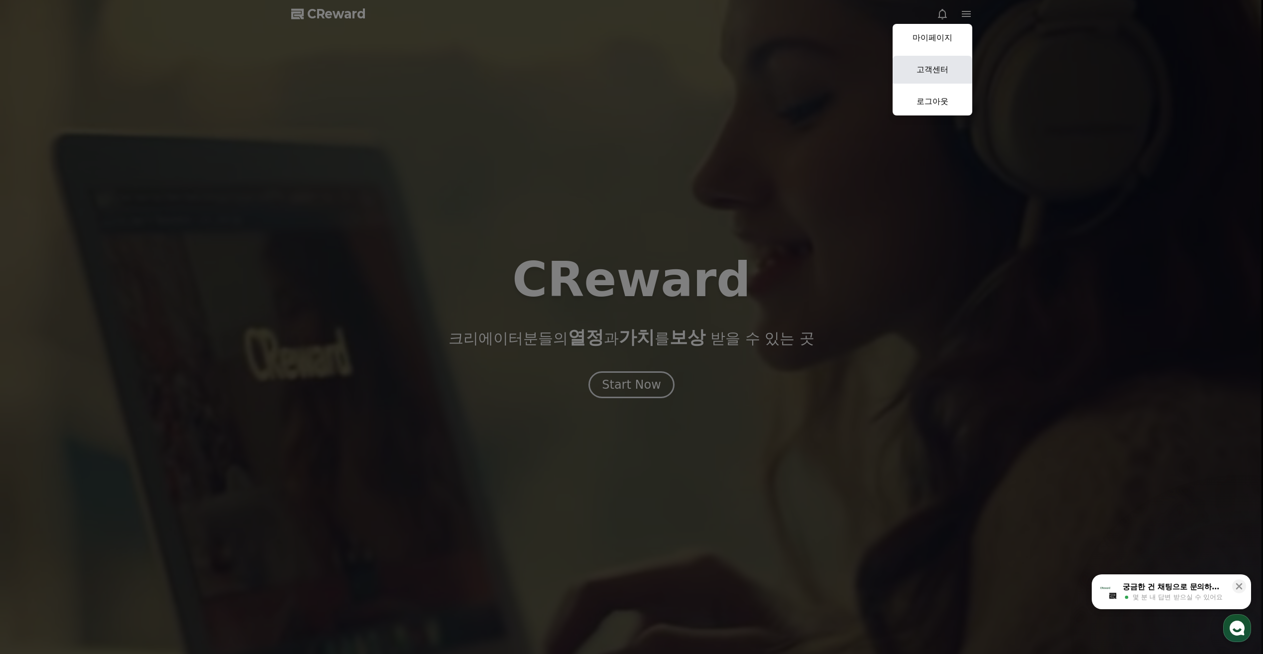
click at [945, 71] on link "고객센터" at bounding box center [932, 70] width 80 height 28
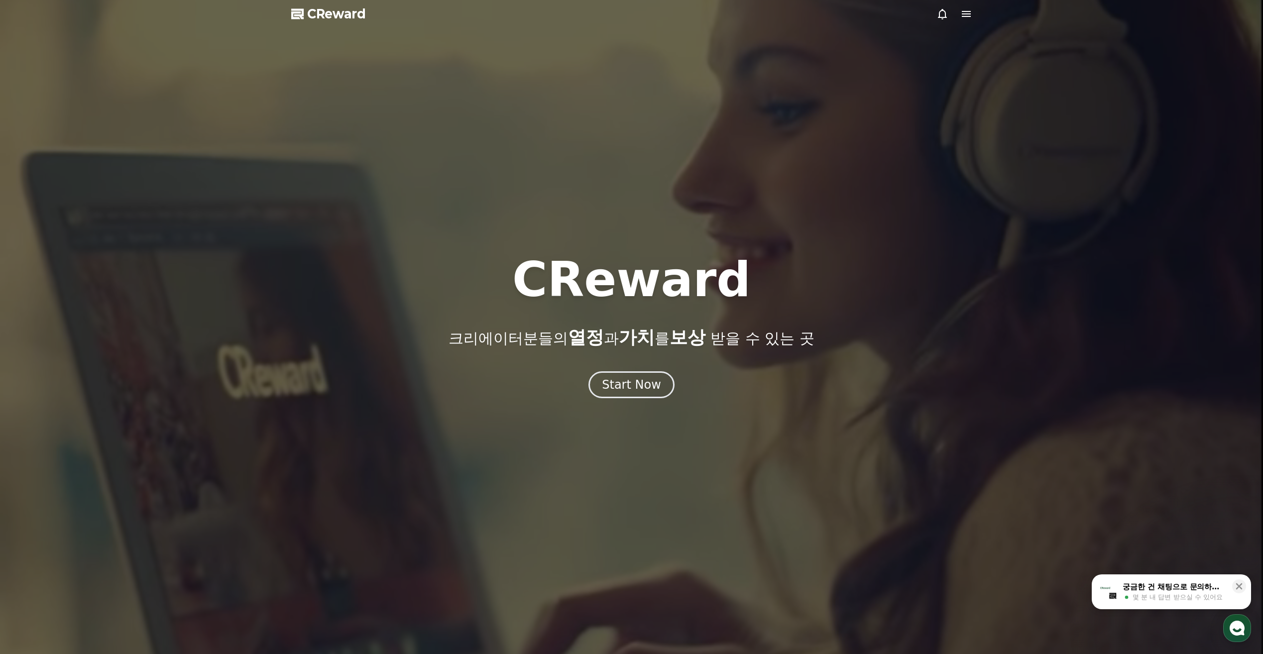
click at [973, 14] on div at bounding box center [631, 327] width 1263 height 654
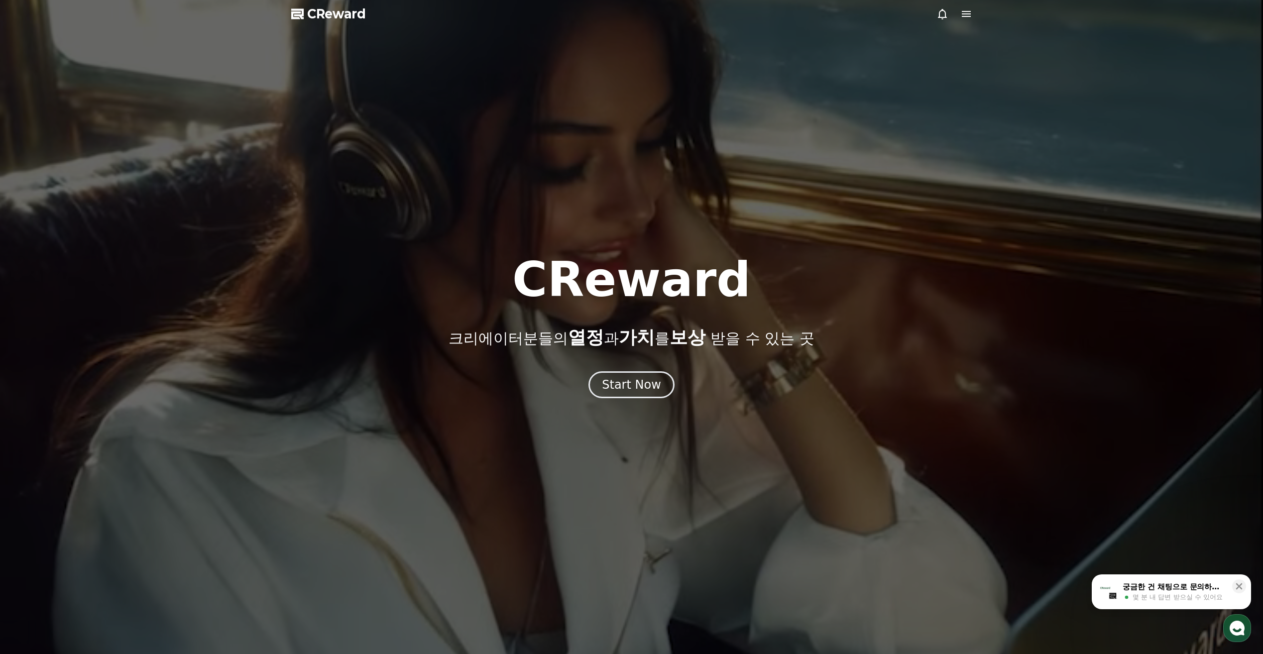
click at [968, 15] on icon at bounding box center [966, 14] width 12 height 12
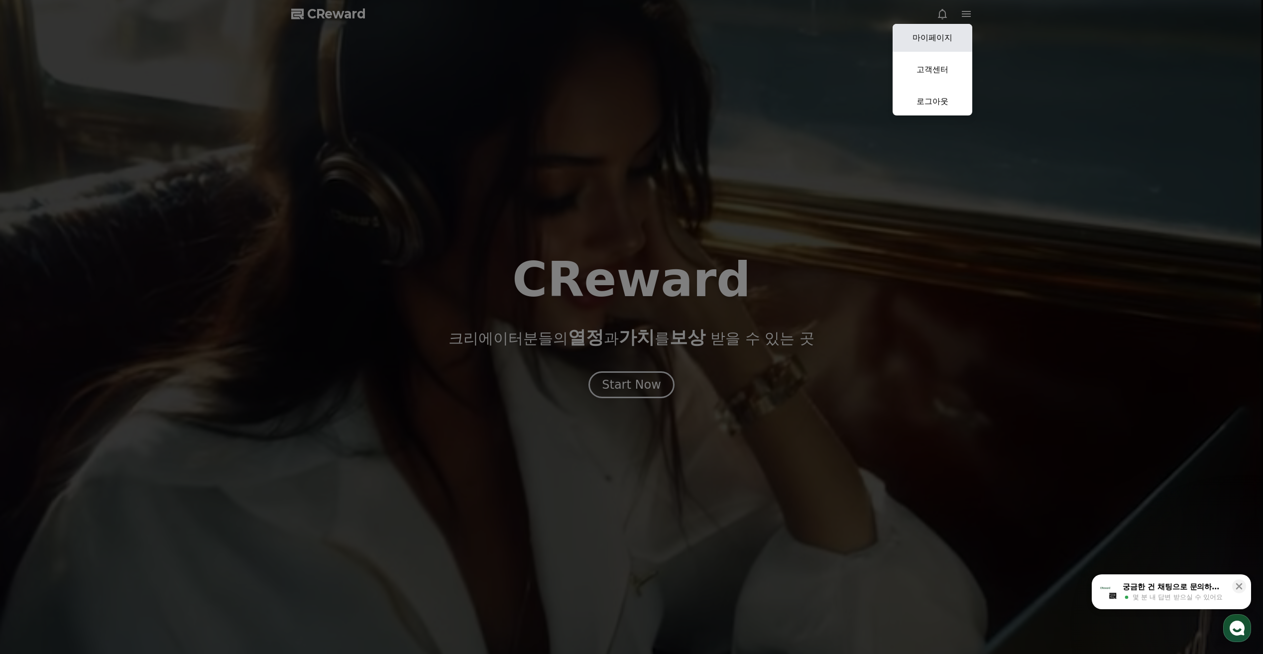
click at [940, 32] on link "마이페이지" at bounding box center [932, 38] width 80 height 28
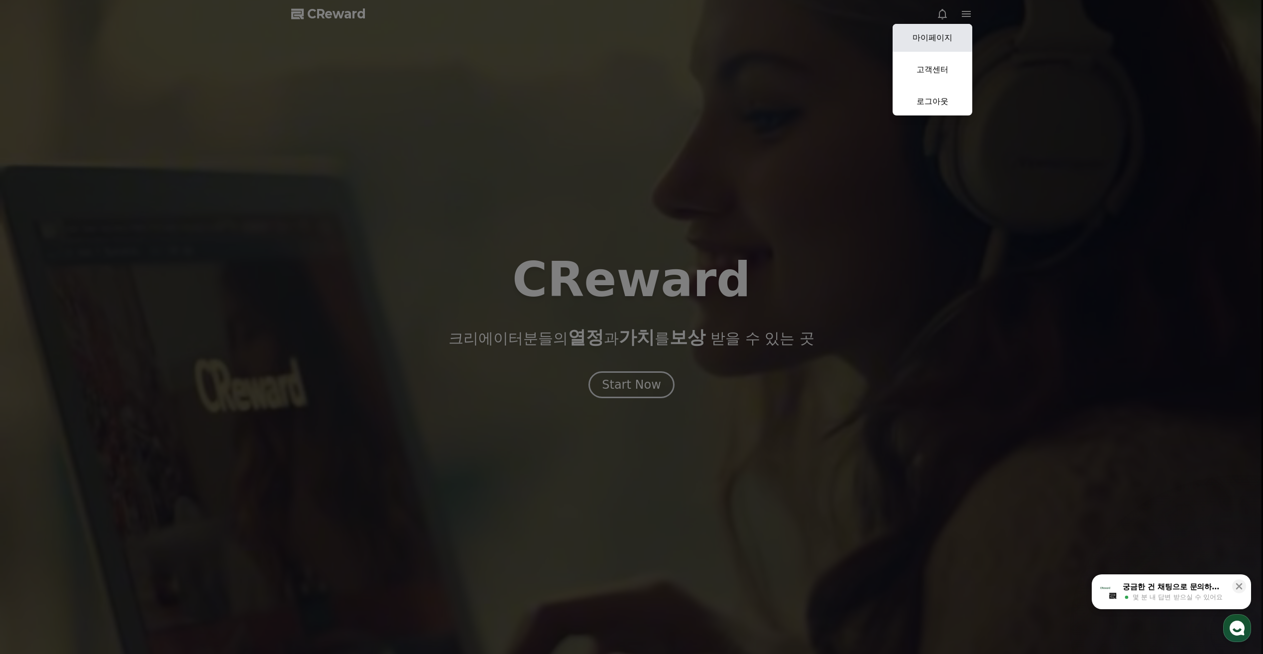
select select "**********"
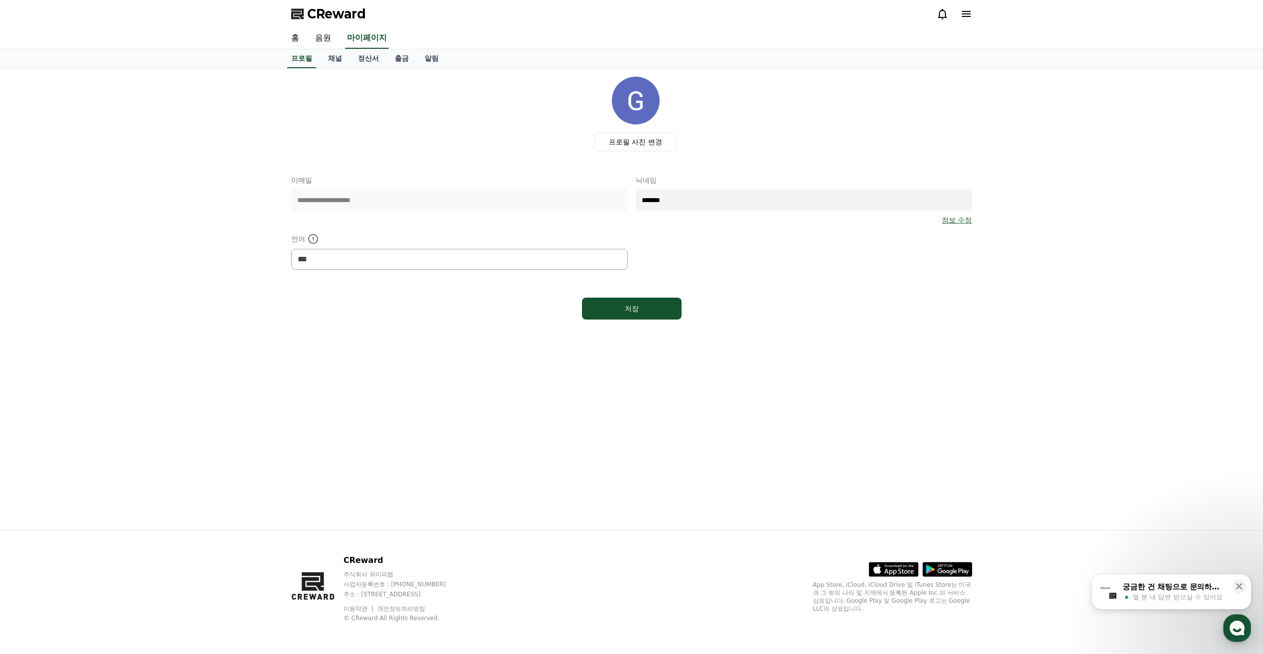
click at [957, 217] on link "정보 수정" at bounding box center [957, 220] width 30 height 10
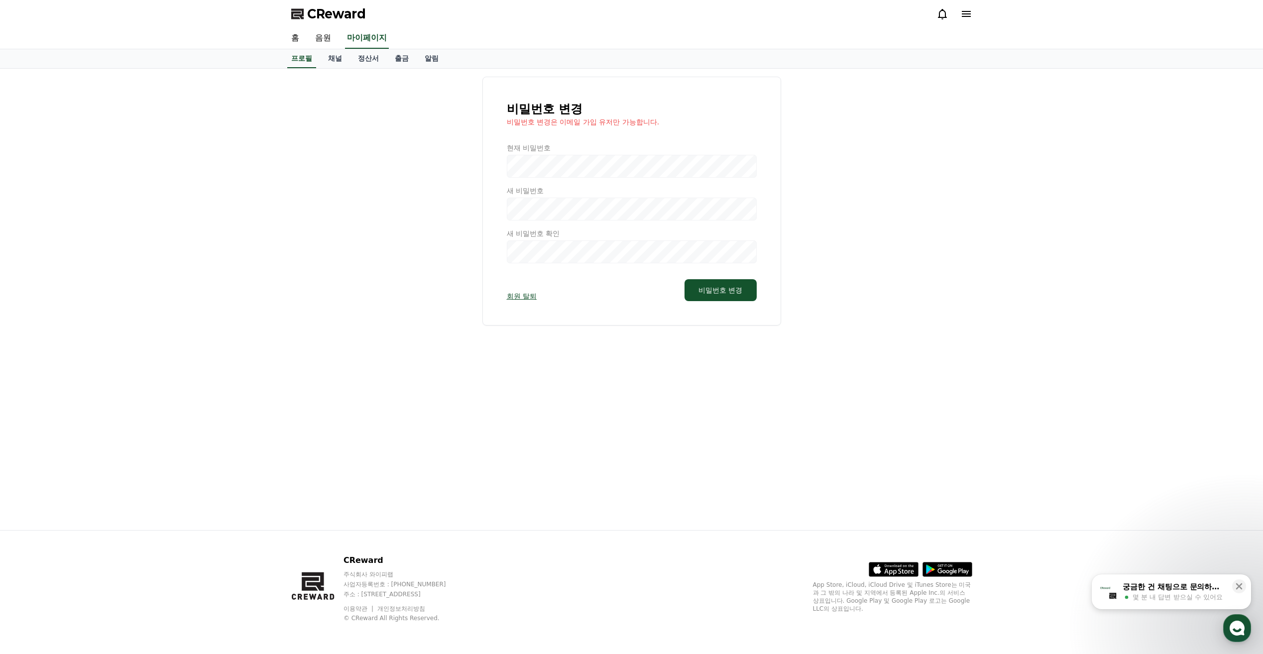
click at [520, 299] on link "회원 탈퇴" at bounding box center [522, 296] width 30 height 10
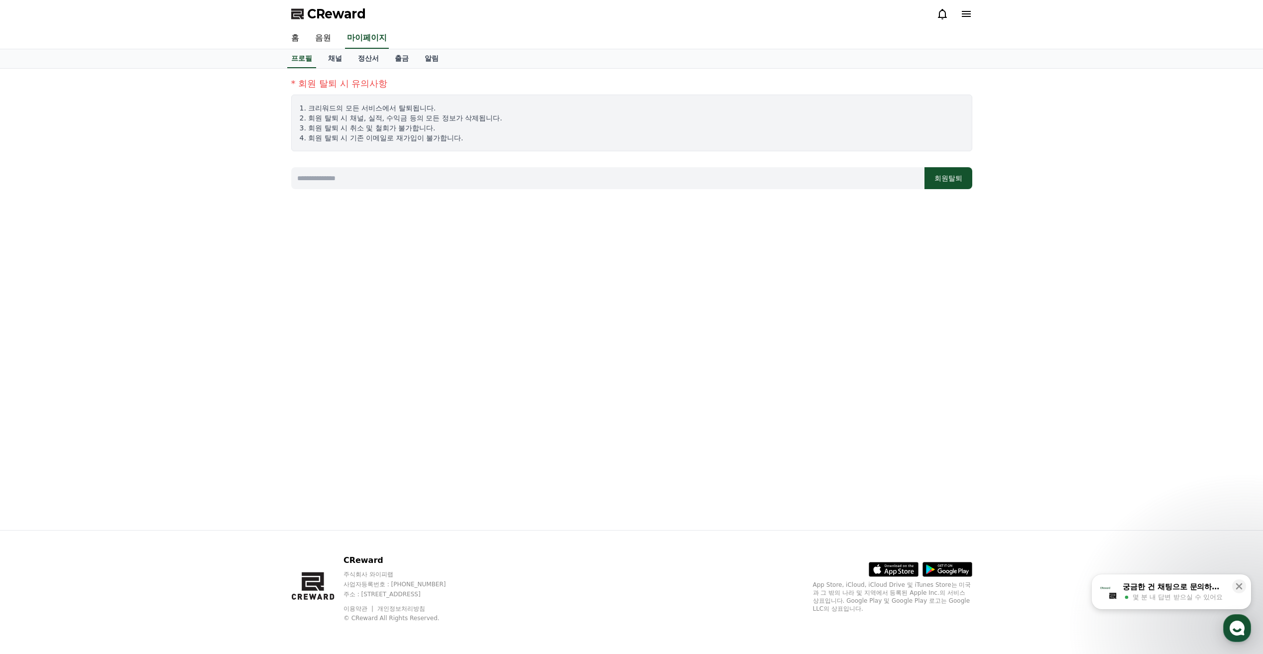
click at [480, 178] on input at bounding box center [607, 178] width 633 height 22
click at [949, 181] on button "회원탈퇴" at bounding box center [948, 178] width 48 height 22
click at [321, 182] on input "*" at bounding box center [607, 178] width 633 height 22
type input "**********"
click at [960, 178] on button "회원탈퇴" at bounding box center [948, 178] width 48 height 22
